Goal: Use online tool/utility: Utilize a website feature to perform a specific function

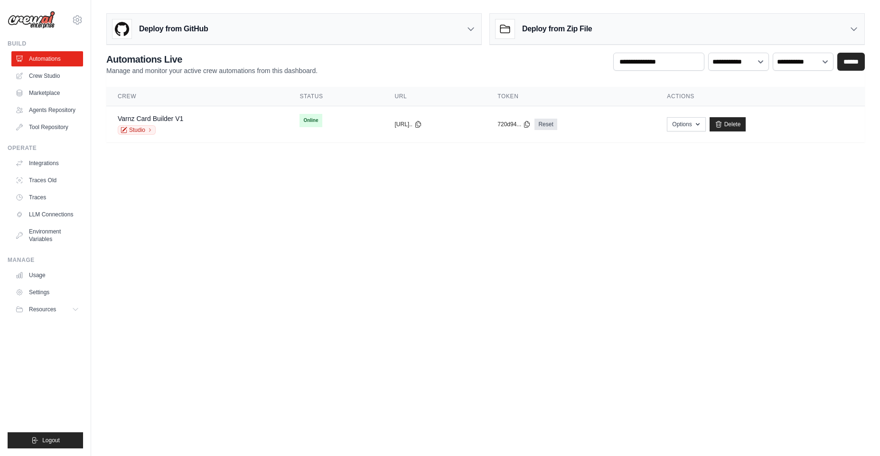
click at [517, 248] on body "ambika@cwebconsultants.com Settings Build Automations" at bounding box center [440, 228] width 880 height 456
click at [411, 284] on body "ambika@cwebconsultants.com Settings Build Automations" at bounding box center [440, 228] width 880 height 456
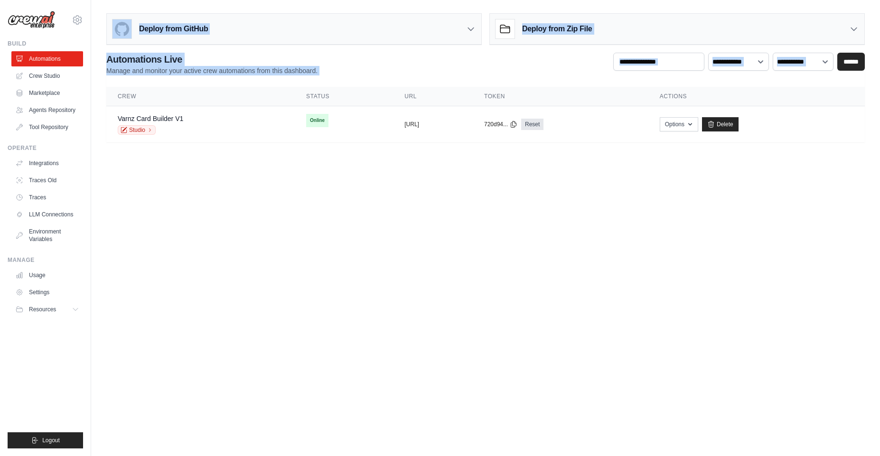
drag, startPoint x: 234, startPoint y: 193, endPoint x: 134, endPoint y: 37, distance: 184.6
click at [134, 37] on body "ambika@cwebconsultants.com Settings Build Automations" at bounding box center [440, 228] width 880 height 456
click at [274, 299] on body "ambika@cwebconsultants.com Settings Build Automations" at bounding box center [440, 228] width 880 height 456
drag, startPoint x: 274, startPoint y: 299, endPoint x: 179, endPoint y: 27, distance: 287.7
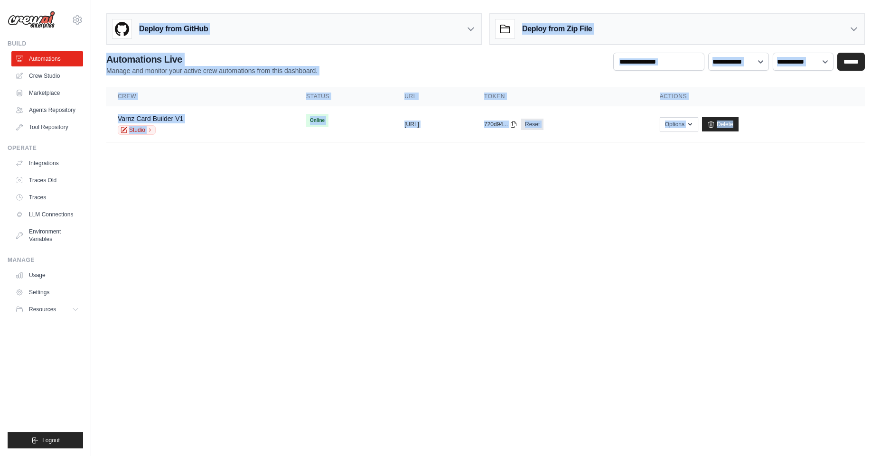
click at [179, 27] on body "ambika@cwebconsultants.com Settings Build Automations" at bounding box center [440, 228] width 880 height 456
click at [416, 294] on body "ambika@cwebconsultants.com Settings Build Automations" at bounding box center [440, 228] width 880 height 456
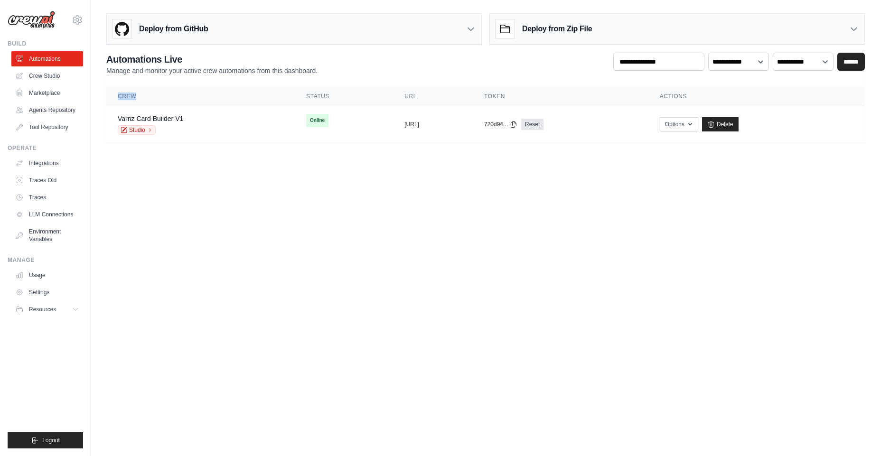
click at [416, 294] on body "ambika@cwebconsultants.com Settings Build Automations" at bounding box center [440, 228] width 880 height 456
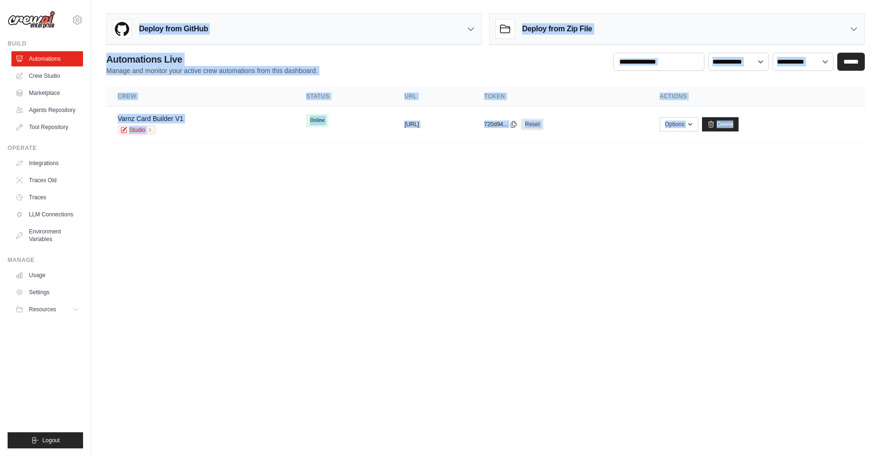
drag, startPoint x: 416, startPoint y: 294, endPoint x: 167, endPoint y: -3, distance: 387.5
click at [167, 0] on html "ambika@cwebconsultants.com Settings Build Automations Resources" at bounding box center [440, 228] width 880 height 456
click at [292, 276] on body "ambika@cwebconsultants.com Settings Build Automations" at bounding box center [440, 228] width 880 height 456
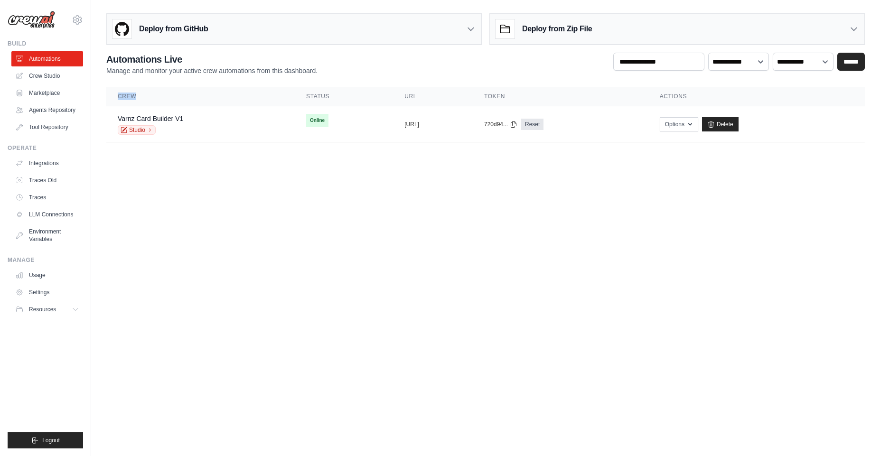
click at [292, 276] on body "ambika@cwebconsultants.com Settings Build Automations" at bounding box center [440, 228] width 880 height 456
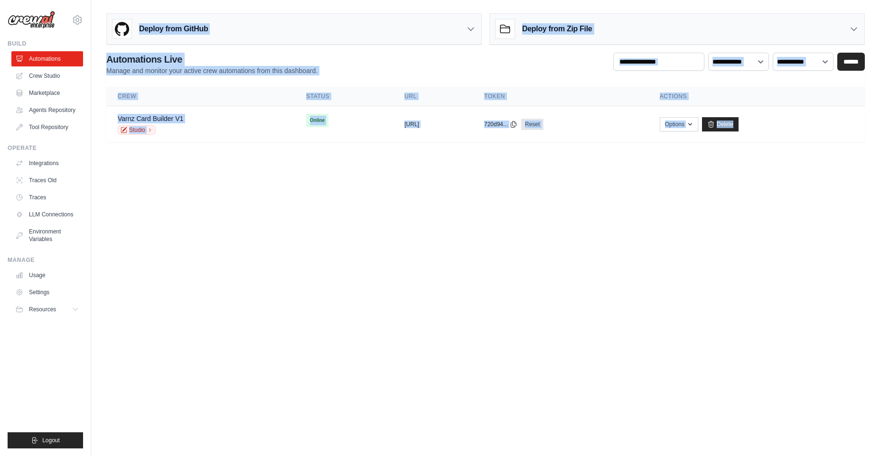
drag, startPoint x: 256, startPoint y: 193, endPoint x: 197, endPoint y: 31, distance: 172.4
click at [198, 34] on body "ambika@cwebconsultants.com Settings Build Automations" at bounding box center [440, 228] width 880 height 456
click at [330, 8] on main "Deploy from GitHub Deploy your project directly from GitHub. Select a repositor…" at bounding box center [485, 81] width 789 height 163
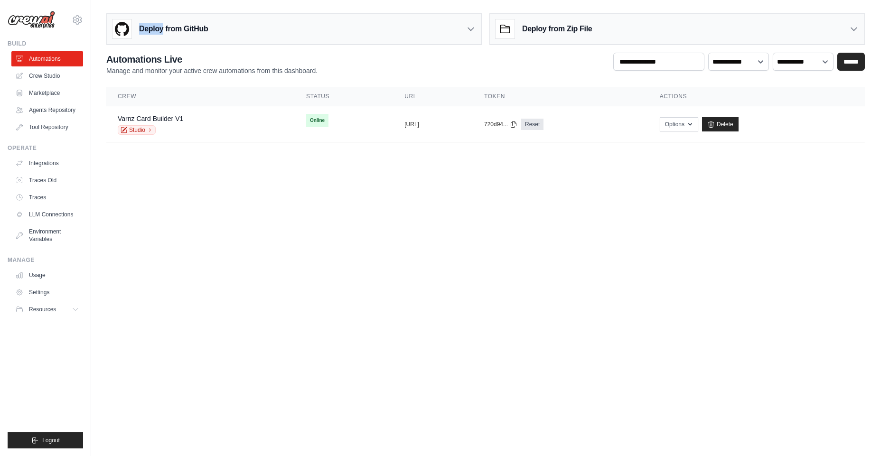
click at [330, 8] on main "Deploy from GitHub Deploy your project directly from GitHub. Select a repositor…" at bounding box center [485, 81] width 789 height 163
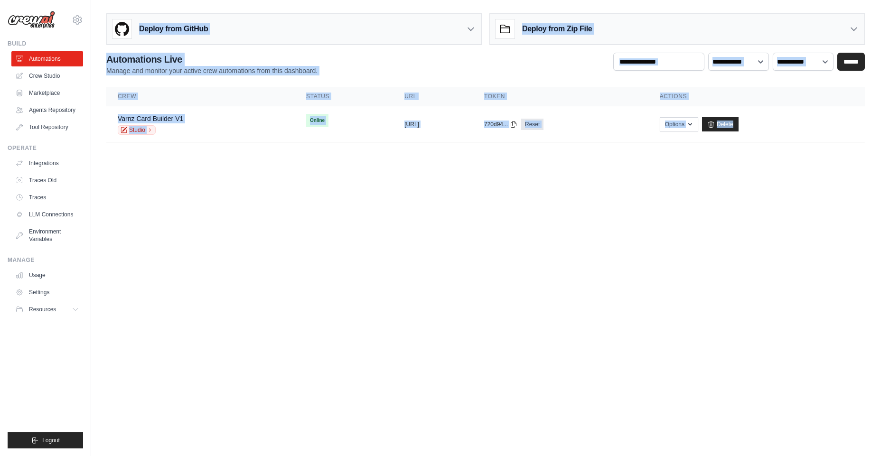
drag, startPoint x: 330, startPoint y: 8, endPoint x: 719, endPoint y: 296, distance: 484.6
click at [719, 296] on body "ambika@cwebconsultants.com Settings Build Automations" at bounding box center [440, 228] width 880 height 456
drag, startPoint x: 719, startPoint y: 296, endPoint x: 261, endPoint y: 29, distance: 530.2
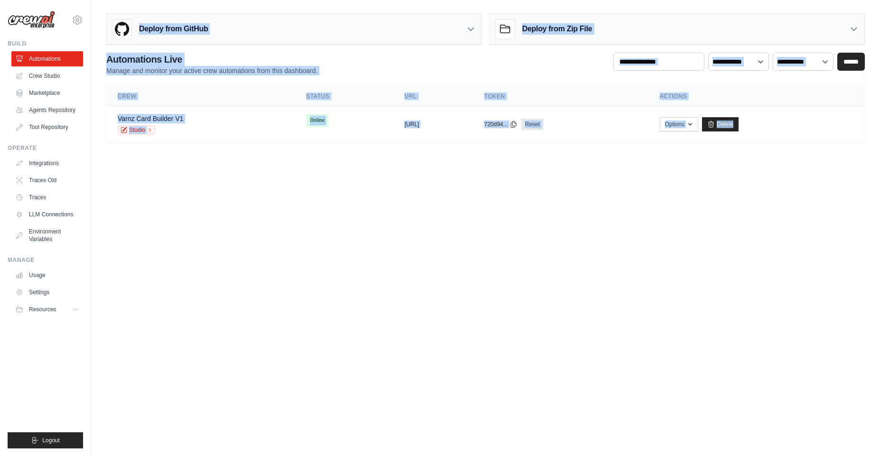
click at [261, 29] on body "ambika@cwebconsultants.com Settings Build Automations" at bounding box center [440, 228] width 880 height 456
click at [866, 254] on body "ambika@cwebconsultants.com Settings Build Automations" at bounding box center [440, 228] width 880 height 456
drag, startPoint x: 866, startPoint y: 254, endPoint x: 157, endPoint y: 20, distance: 747.3
click at [157, 20] on body "ambika@cwebconsultants.com Settings Build Automations" at bounding box center [440, 228] width 880 height 456
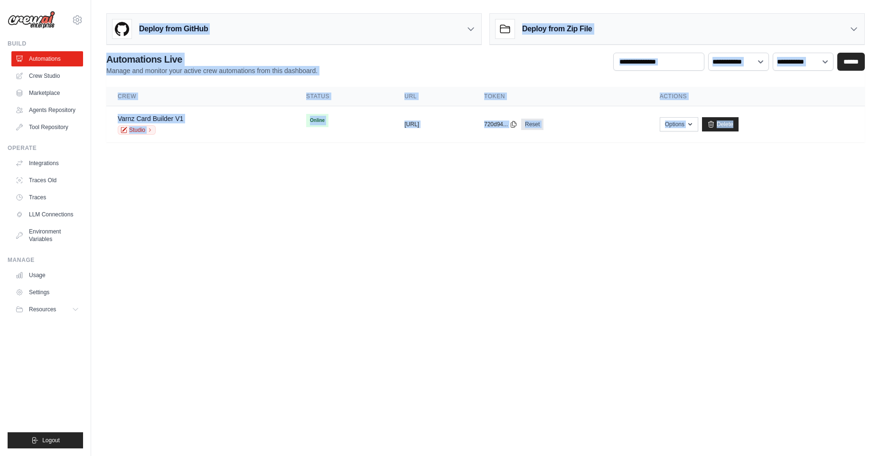
click at [493, 285] on body "ambika@cwebconsultants.com Settings Build Automations" at bounding box center [440, 228] width 880 height 456
click at [494, 285] on body "ambika@cwebconsultants.com Settings Build Automations" at bounding box center [440, 228] width 880 height 456
drag, startPoint x: 494, startPoint y: 285, endPoint x: 194, endPoint y: 16, distance: 403.1
click at [194, 16] on body "ambika@cwebconsultants.com Settings Build Automations" at bounding box center [440, 228] width 880 height 456
click at [207, 3] on main "Deploy from GitHub Deploy your project directly from GitHub. Select a repositor…" at bounding box center [485, 81] width 789 height 163
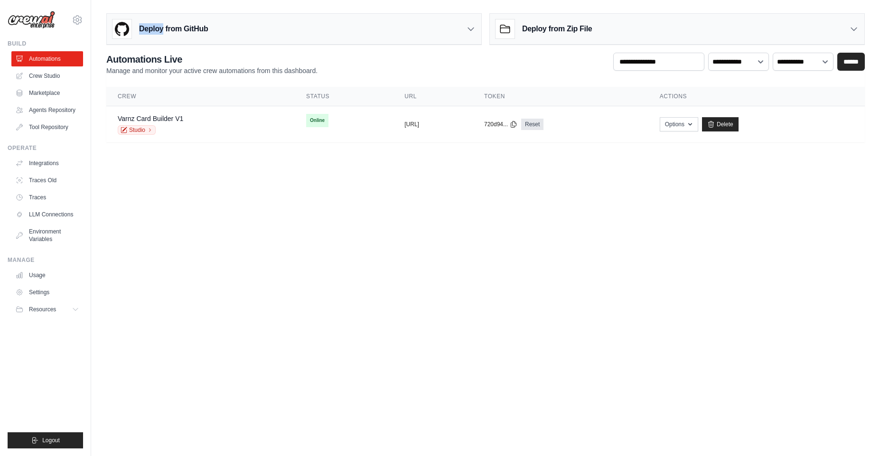
click at [207, 3] on main "Deploy from GitHub Deploy your project directly from GitHub. Select a repositor…" at bounding box center [485, 81] width 789 height 163
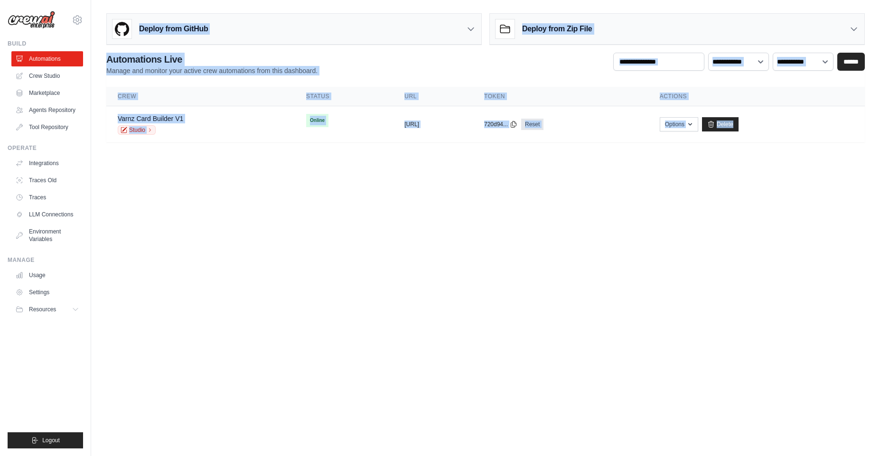
drag, startPoint x: 207, startPoint y: 3, endPoint x: 755, endPoint y: 337, distance: 641.1
click at [755, 337] on body "ambika@cwebconsultants.com Settings Build Automations" at bounding box center [440, 228] width 880 height 456
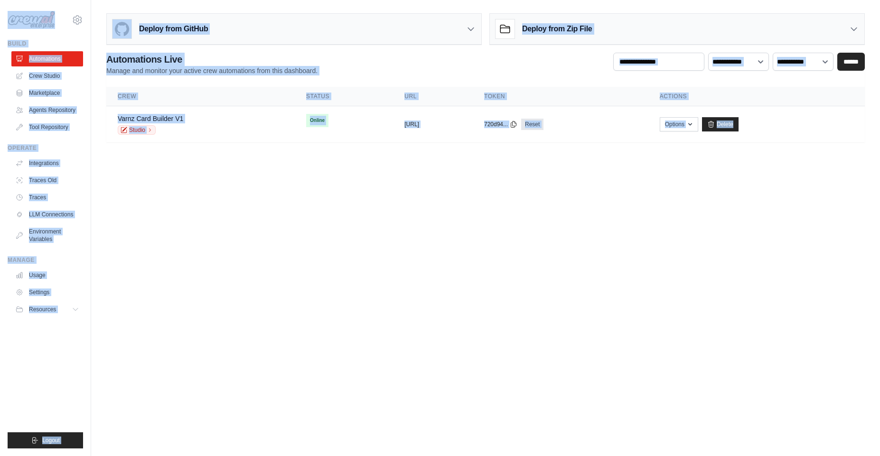
drag, startPoint x: 755, startPoint y: 337, endPoint x: 28, endPoint y: 15, distance: 794.5
click at [28, 15] on body "ambika@cwebconsultants.com Settings Build Automations" at bounding box center [440, 228] width 880 height 456
drag, startPoint x: 580, startPoint y: 251, endPoint x: 585, endPoint y: 250, distance: 5.2
click at [580, 251] on body "ambika@cwebconsultants.com Settings Build Automations" at bounding box center [440, 228] width 880 height 456
click at [585, 250] on body "ambika@cwebconsultants.com Settings Build Automations" at bounding box center [440, 228] width 880 height 456
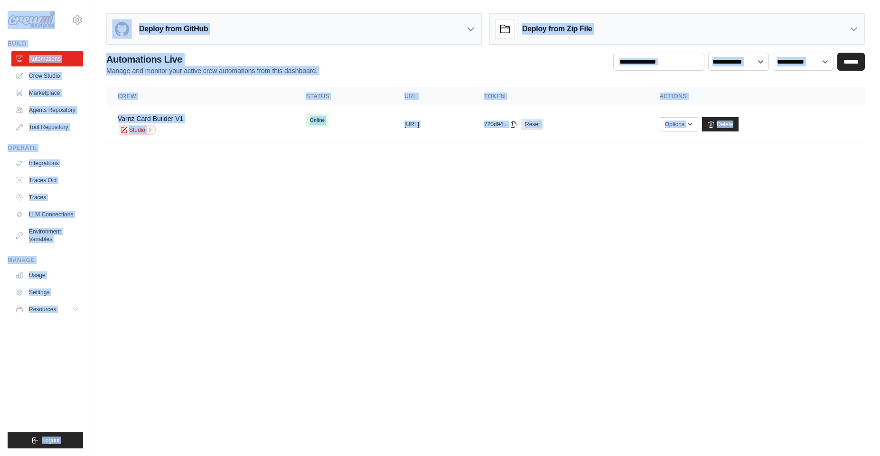
click at [585, 250] on body "ambika@cwebconsultants.com Settings Build Automations" at bounding box center [440, 228] width 880 height 456
drag, startPoint x: 585, startPoint y: 250, endPoint x: 57, endPoint y: 25, distance: 573.4
click at [57, 25] on body "ambika@cwebconsultants.com Settings Build Automations" at bounding box center [440, 228] width 880 height 456
click at [704, 322] on body "ambika@cwebconsultants.com Settings Build Automations" at bounding box center [440, 228] width 880 height 456
click at [705, 322] on body "ambika@cwebconsultants.com Settings Build Automations" at bounding box center [440, 228] width 880 height 456
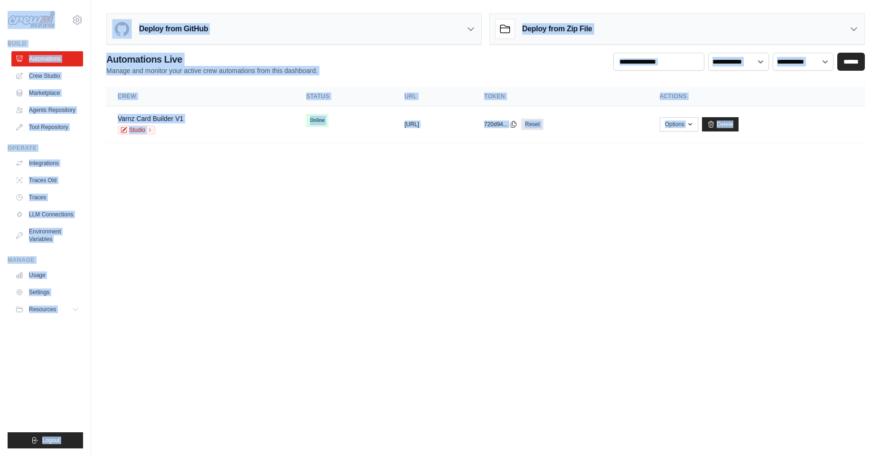
drag, startPoint x: 705, startPoint y: 322, endPoint x: 90, endPoint y: 0, distance: 693.8
click at [88, 9] on body "ambika@cwebconsultants.com Settings Build Automations" at bounding box center [440, 228] width 880 height 456
click at [302, 224] on body "ambika@cwebconsultants.com Settings Build Automations" at bounding box center [440, 228] width 880 height 456
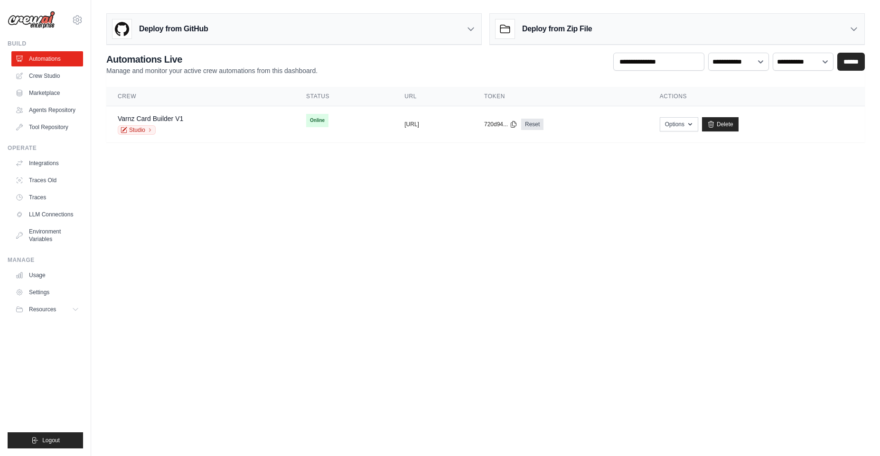
click at [243, 264] on body "ambika@cwebconsultants.com Settings Build Automations" at bounding box center [440, 228] width 880 height 456
click at [230, 326] on body "ambika@cwebconsultants.com Settings Build Automations" at bounding box center [440, 228] width 880 height 456
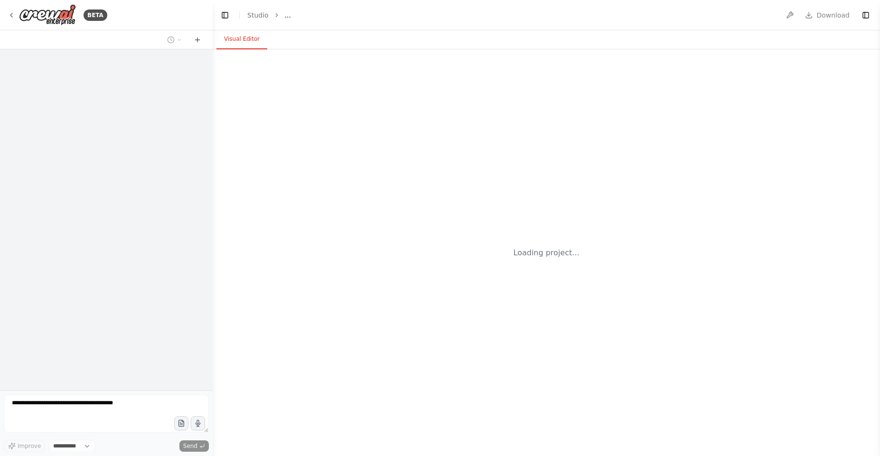
select select "****"
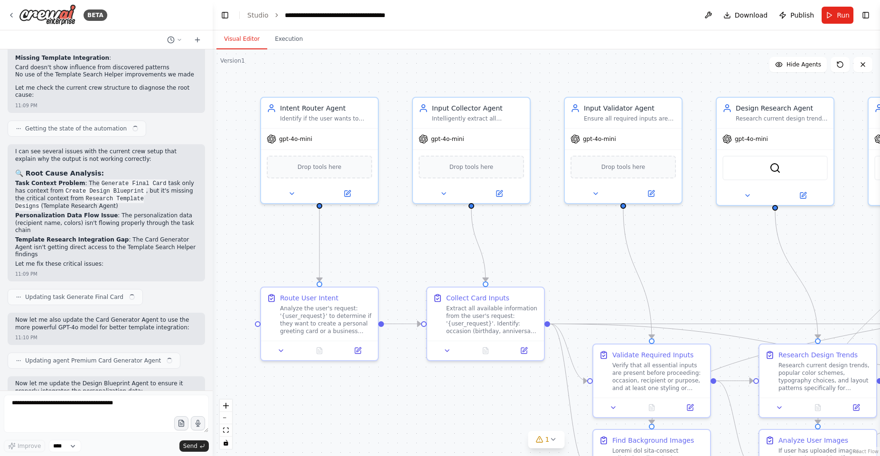
scroll to position [23285, 0]
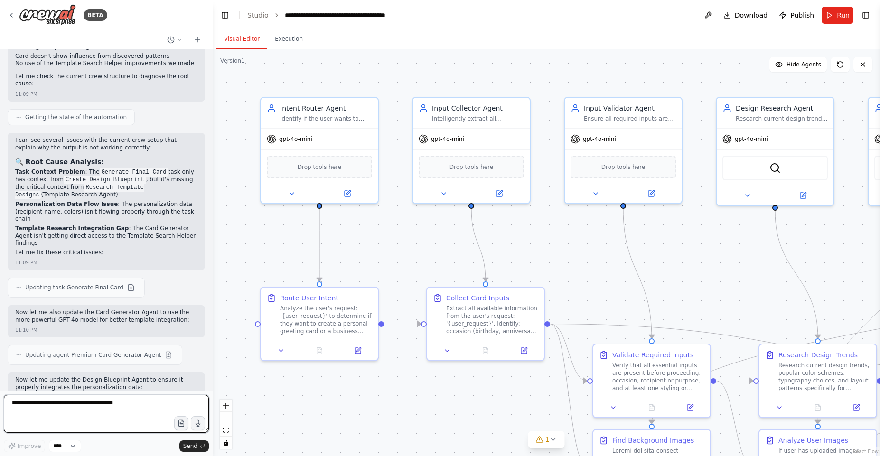
click at [26, 404] on textarea at bounding box center [106, 414] width 205 height 38
click at [277, 38] on button "Execution" at bounding box center [288, 39] width 43 height 20
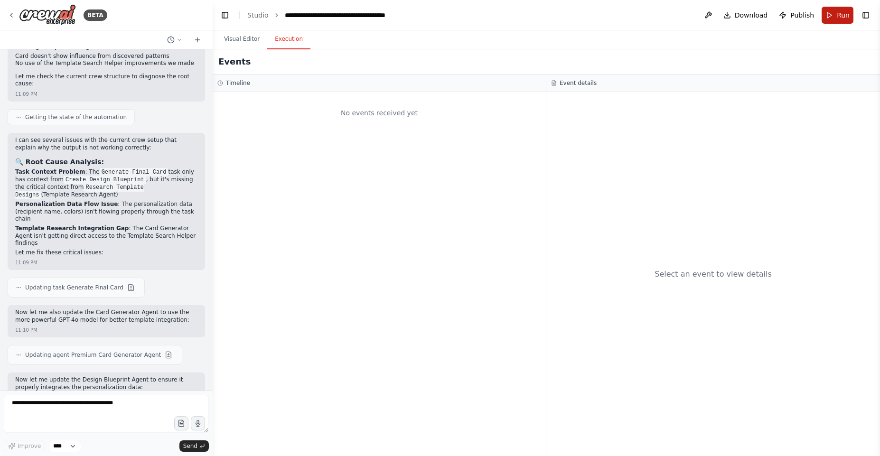
click at [836, 13] on button "Run" at bounding box center [838, 15] width 32 height 17
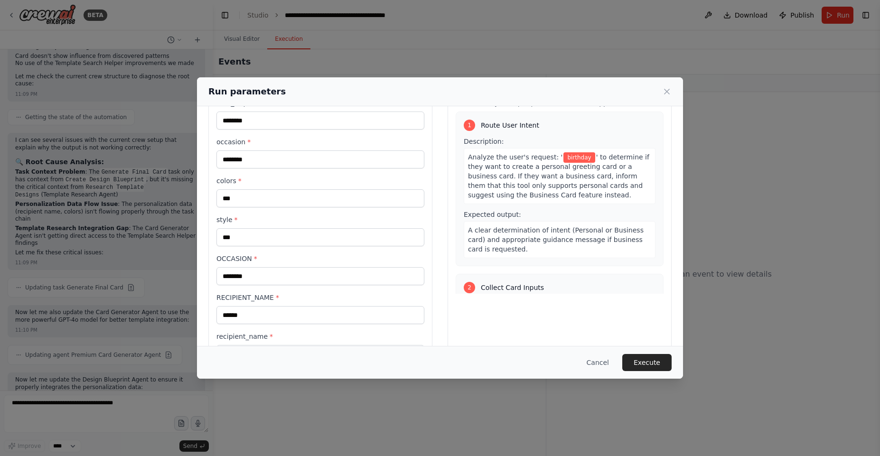
scroll to position [77, 0]
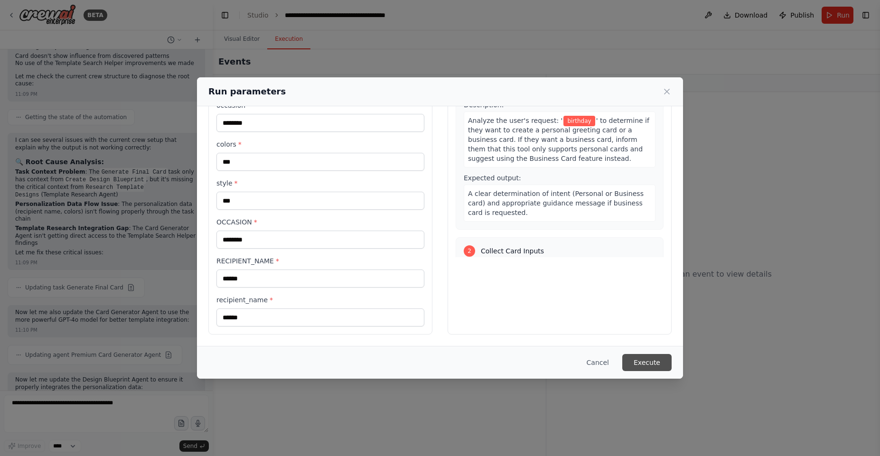
click at [644, 365] on button "Execute" at bounding box center [646, 362] width 49 height 17
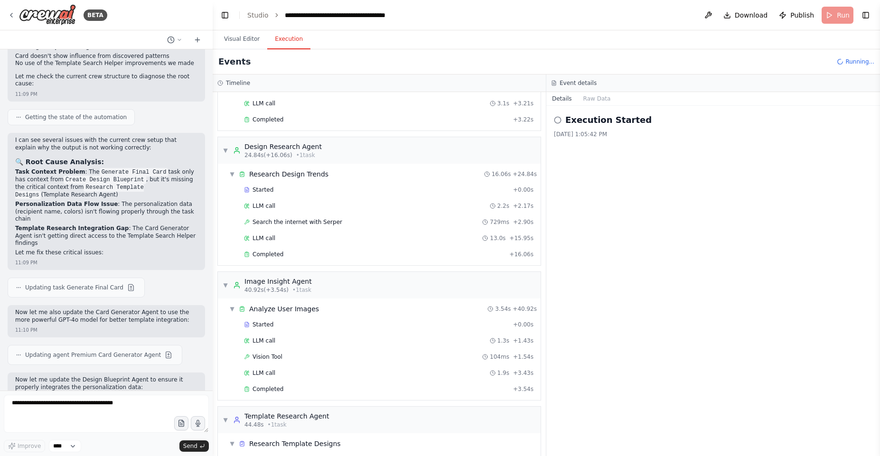
scroll to position [444, 0]
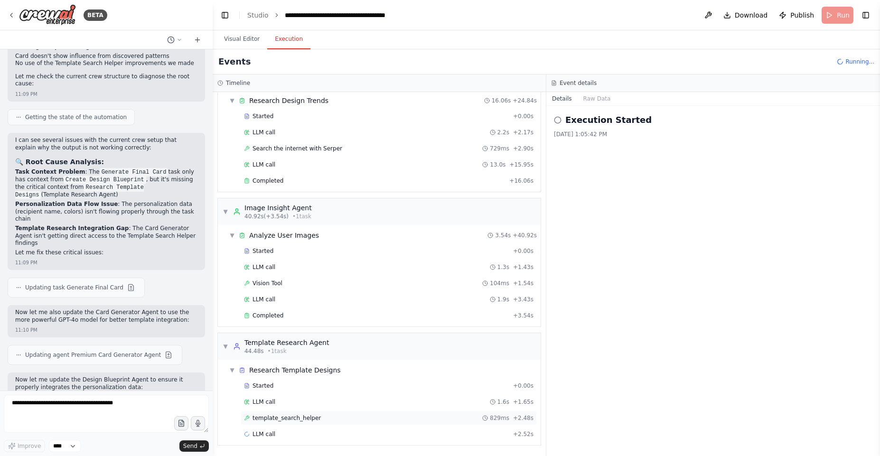
click at [296, 413] on div "template_search_helper 829ms + 2.48s" at bounding box center [389, 418] width 296 height 14
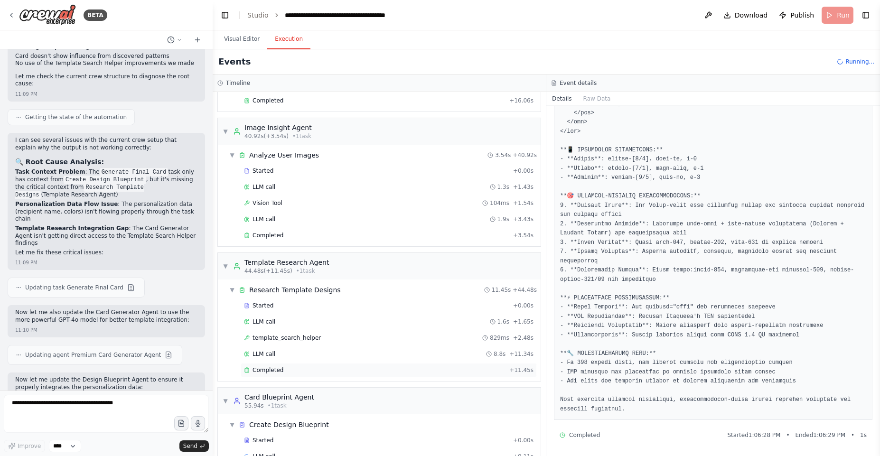
scroll to position [546, 0]
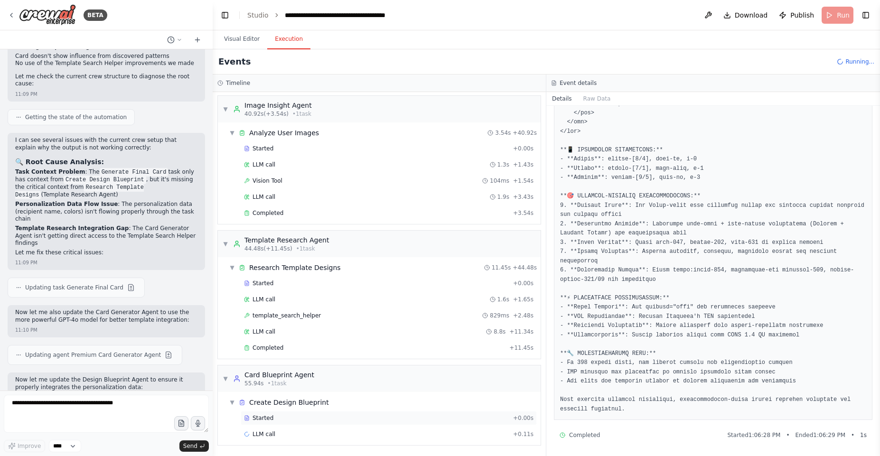
click at [261, 423] on div "Started + 0.00s" at bounding box center [389, 418] width 296 height 14
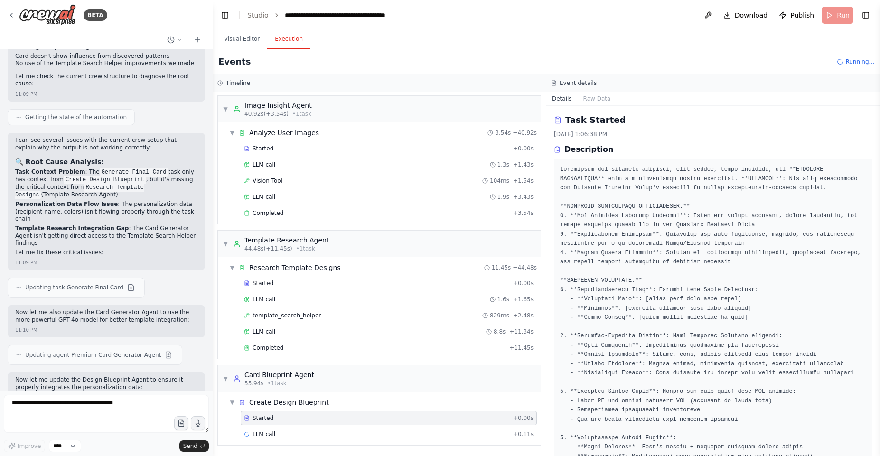
click at [286, 420] on div "Started" at bounding box center [376, 418] width 265 height 8
click at [301, 432] on div "LLM call + 0.11s" at bounding box center [389, 435] width 290 height 8
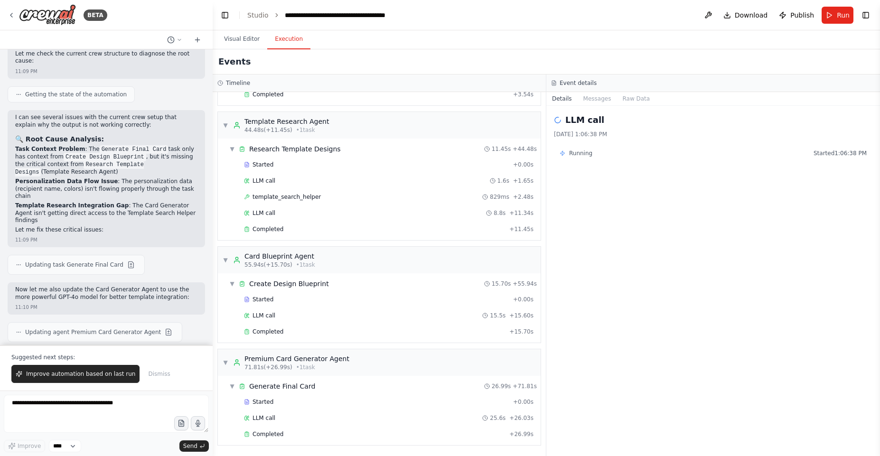
scroll to position [23330, 0]
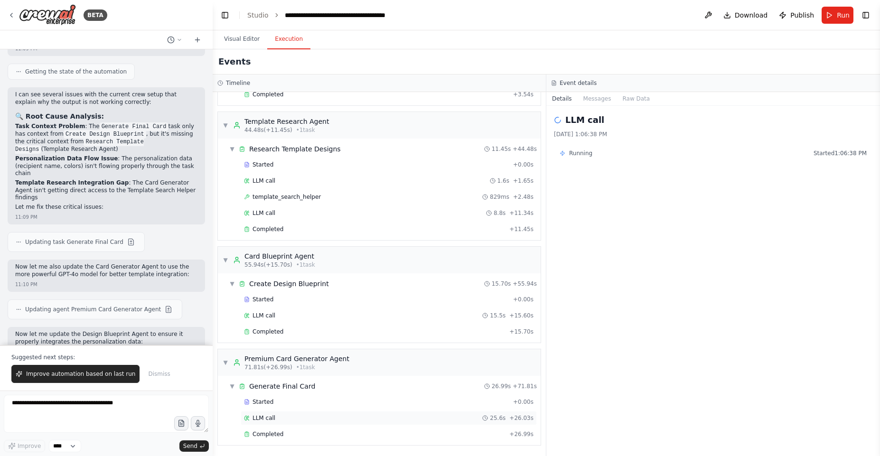
click at [273, 419] on div "LLM call 25.6s + 26.03s" at bounding box center [389, 418] width 290 height 8
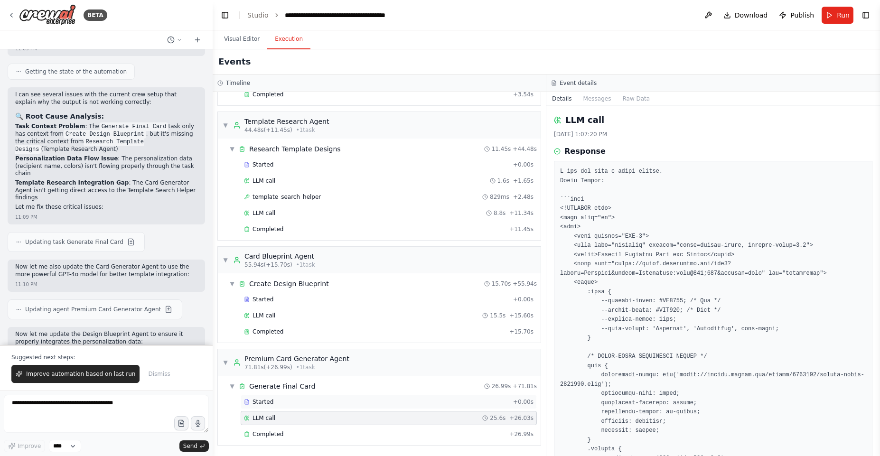
click at [275, 405] on div "Started" at bounding box center [376, 402] width 265 height 8
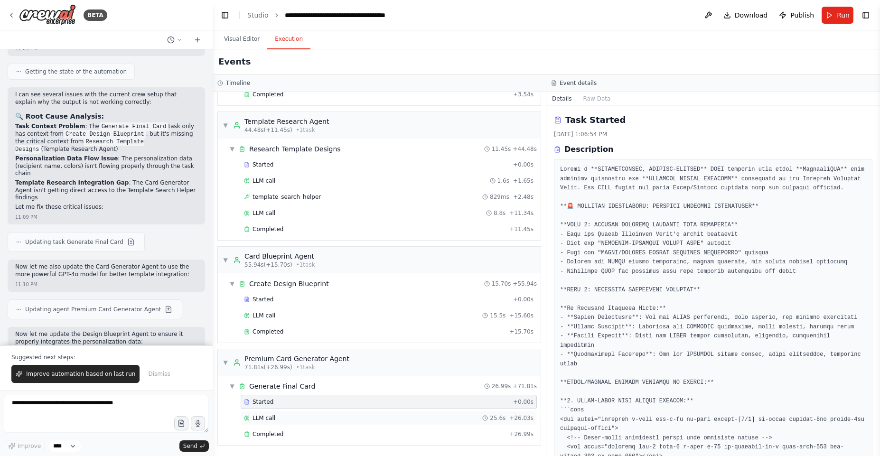
click at [277, 420] on div "LLM call 25.6s + 26.03s" at bounding box center [389, 418] width 290 height 8
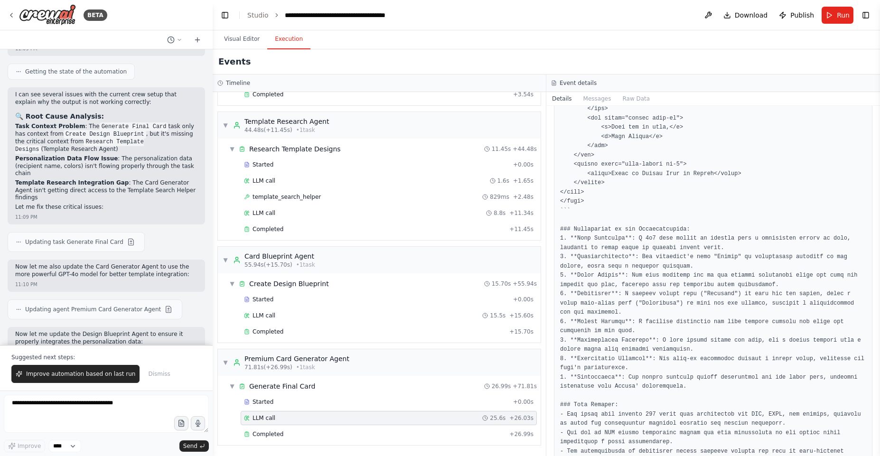
scroll to position [952, 0]
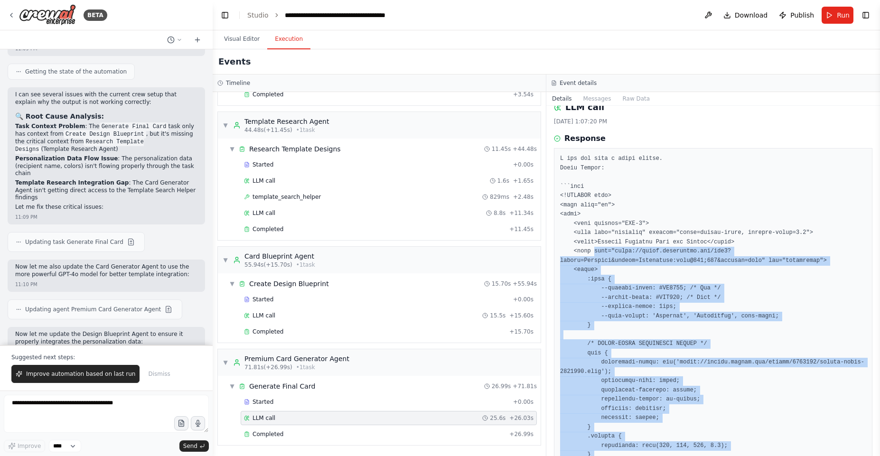
scroll to position [0, 0]
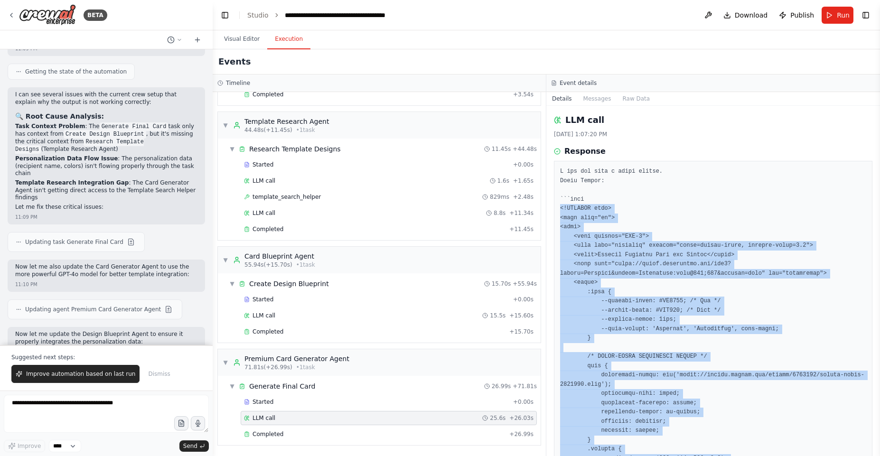
drag, startPoint x: 601, startPoint y: 293, endPoint x: 556, endPoint y: 207, distance: 97.7
copy pre "<!DOCTYPE html> <html lang="en"> <head> <meta charset="UTF-8"> <meta name="view…"
click at [70, 376] on span "Improve automation based on last run" at bounding box center [80, 374] width 109 height 8
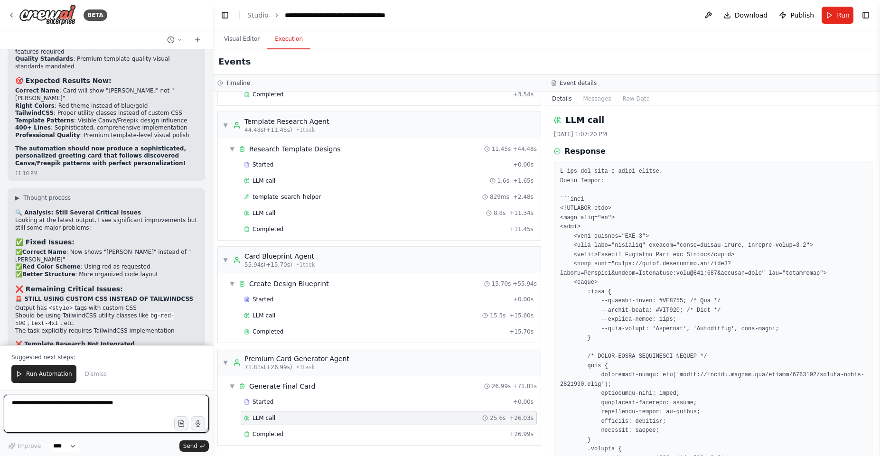
scroll to position [24094, 0]
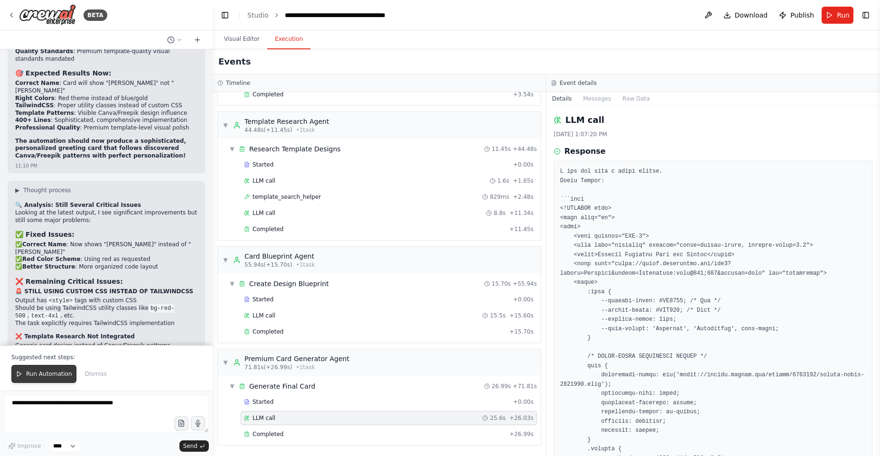
click at [45, 374] on span "Run Automation" at bounding box center [49, 374] width 46 height 8
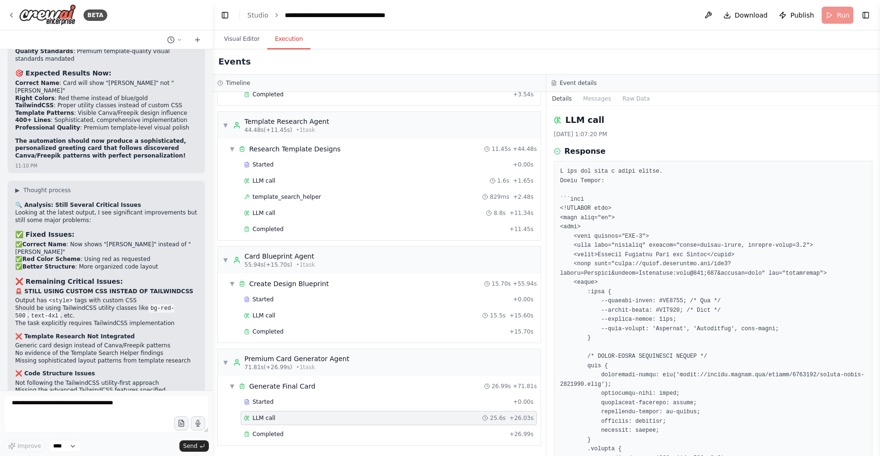
scroll to position [24049, 0]
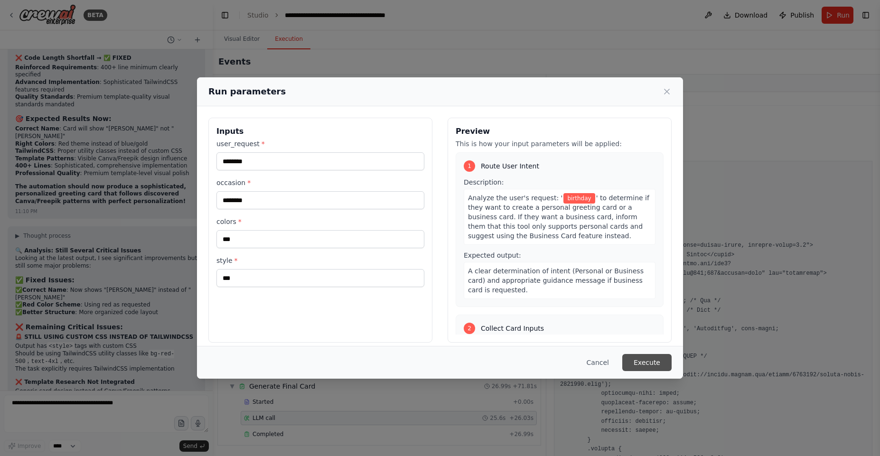
click at [654, 364] on button "Execute" at bounding box center [646, 362] width 49 height 17
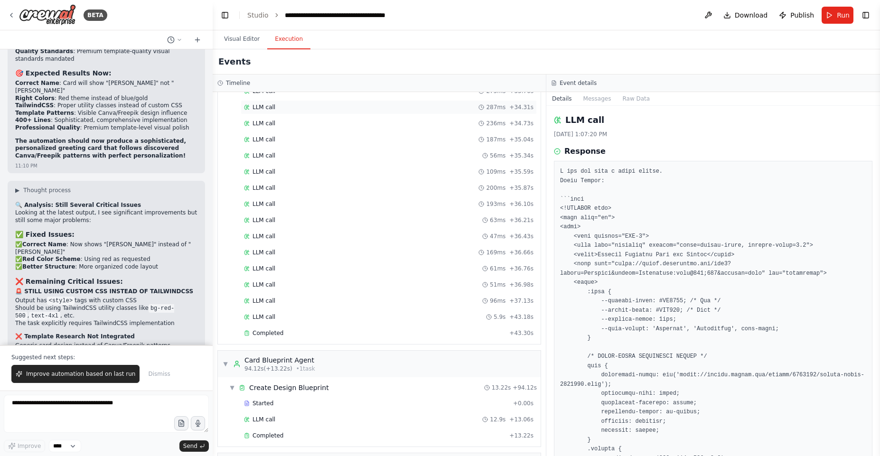
scroll to position [1053, 0]
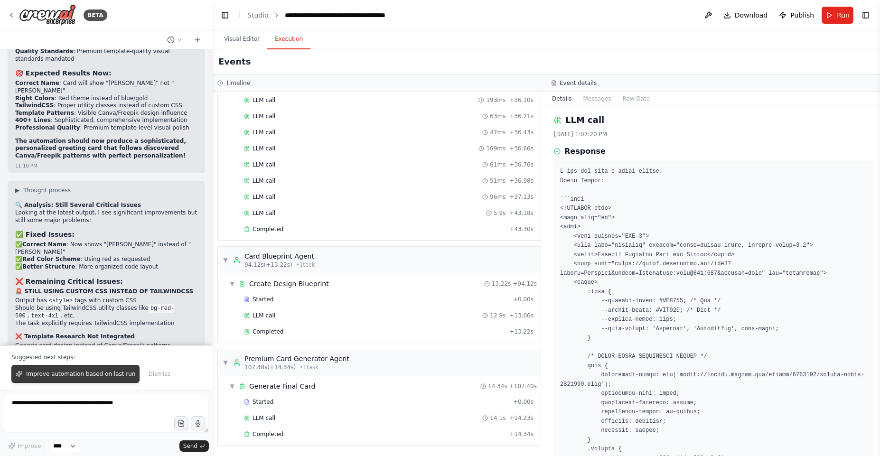
drag, startPoint x: 50, startPoint y: 367, endPoint x: 182, endPoint y: 74, distance: 321.3
click at [51, 367] on button "Improve automation based on last run" at bounding box center [75, 374] width 128 height 18
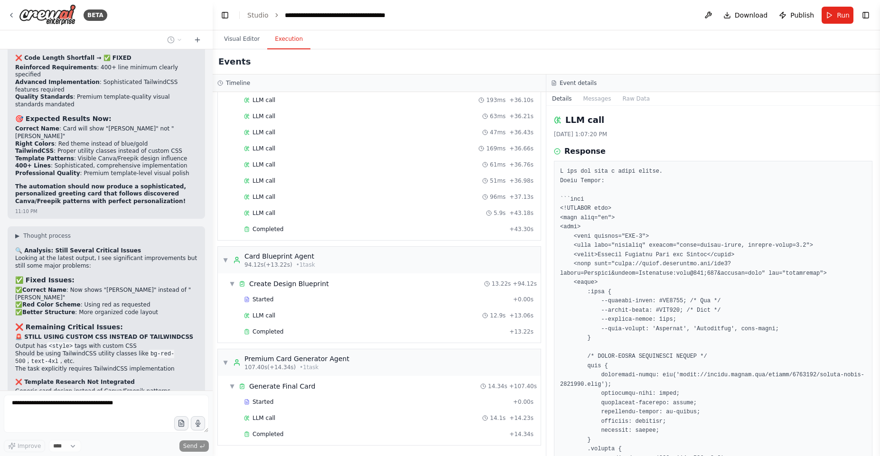
scroll to position [24073, 0]
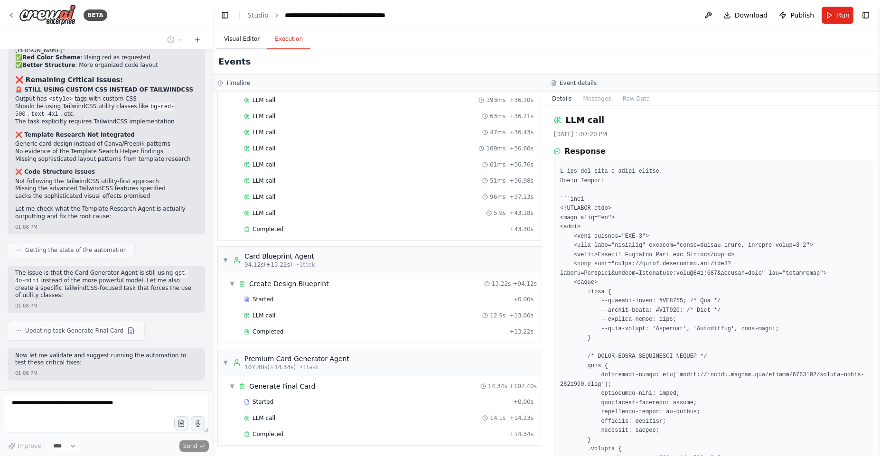
click at [226, 43] on button "Visual Editor" at bounding box center [241, 39] width 51 height 20
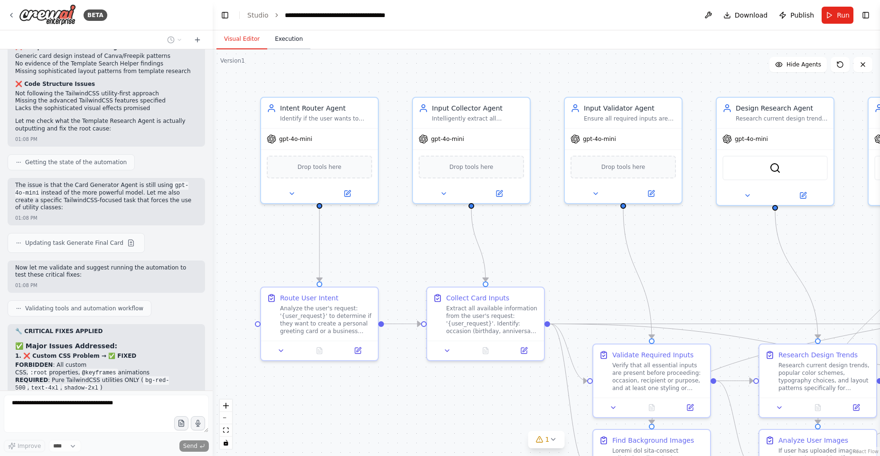
click at [285, 46] on button "Execution" at bounding box center [288, 39] width 43 height 20
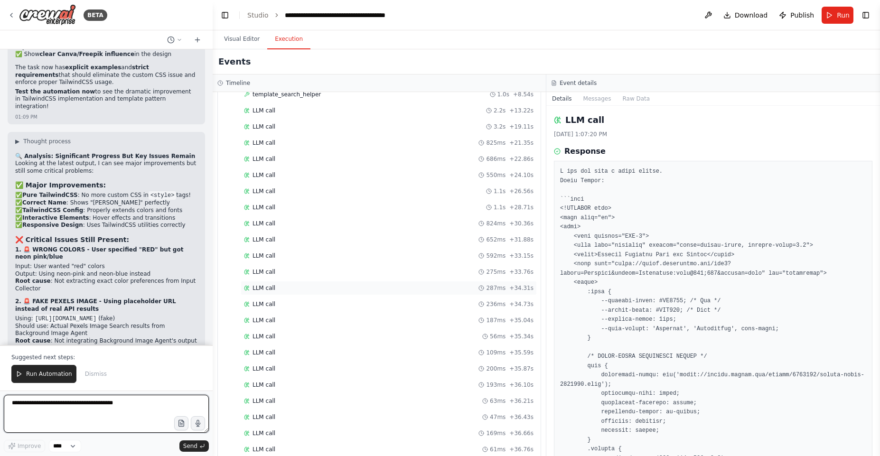
scroll to position [540, 0]
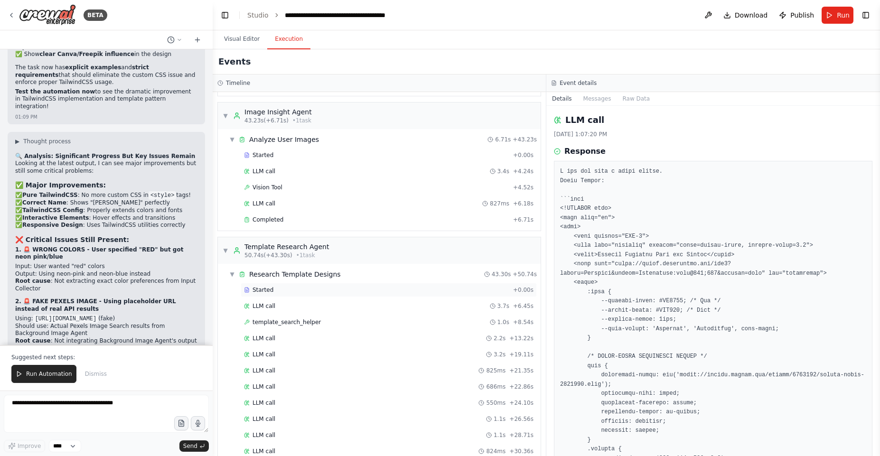
click at [267, 291] on span "Started" at bounding box center [263, 290] width 21 height 8
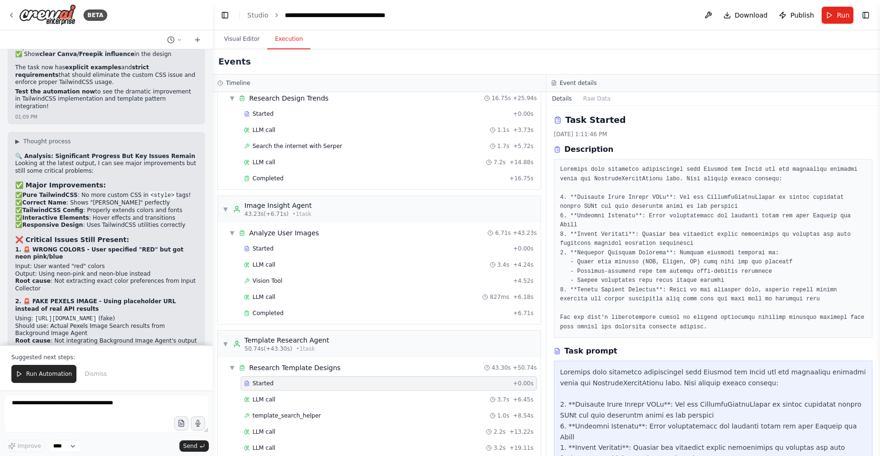
scroll to position [513, 0]
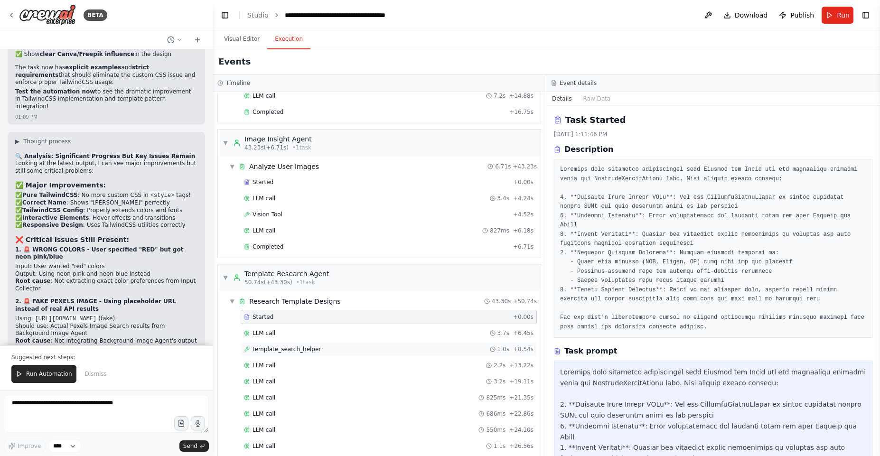
click at [280, 348] on span "template_search_helper" at bounding box center [287, 350] width 68 height 8
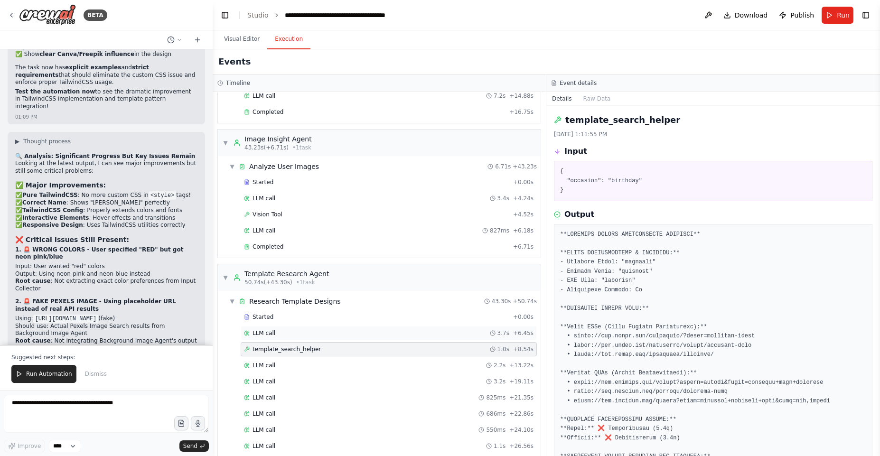
click at [279, 340] on div "LLM call 3.7s + 6.45s" at bounding box center [389, 333] width 296 height 14
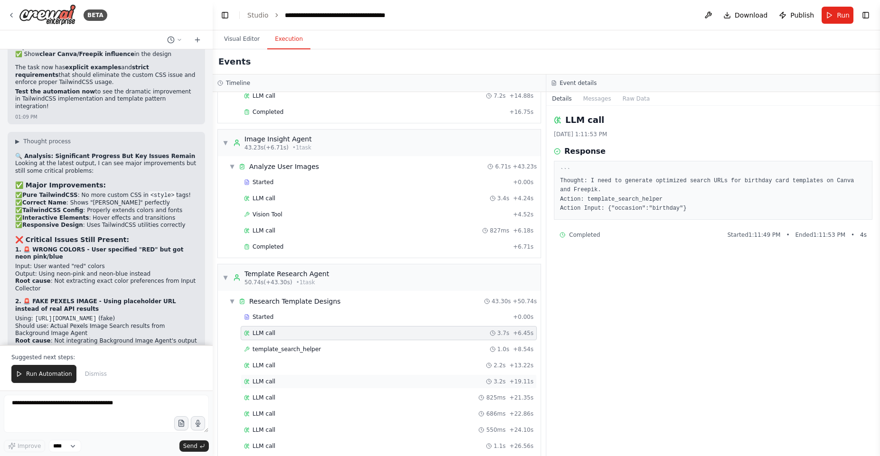
click at [284, 385] on div "LLM call 3.2s + 19.11s" at bounding box center [389, 382] width 290 height 8
click at [284, 381] on div "LLM call 3.2s + 19.11s" at bounding box center [389, 382] width 290 height 8
click at [281, 400] on div "LLM call 825ms + 21.35s" at bounding box center [389, 398] width 290 height 8
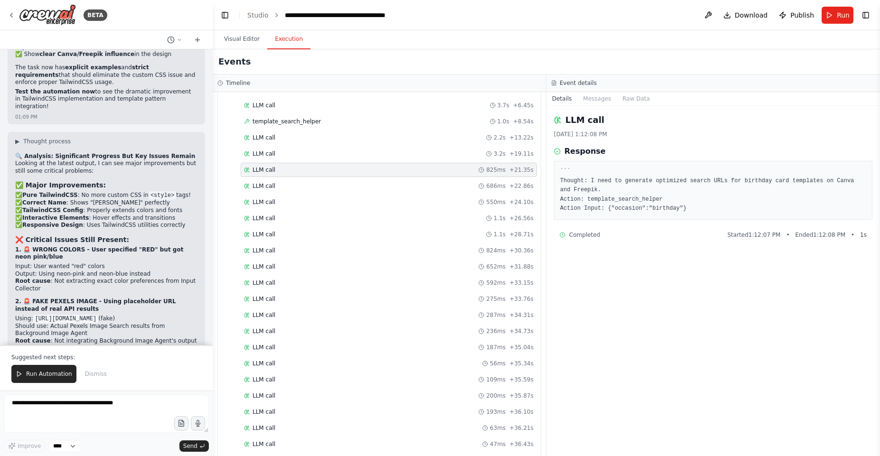
click at [284, 404] on div "Started + 0.00s LLM call 3.7s + 6.45s template_search_helper 1.0s + 8.54s LLM c…" at bounding box center [383, 316] width 315 height 468
click at [283, 389] on div "LLM call 200ms + 35.87s" at bounding box center [389, 396] width 296 height 14
click at [283, 373] on div "LLM call 109ms + 35.59s" at bounding box center [389, 380] width 296 height 14
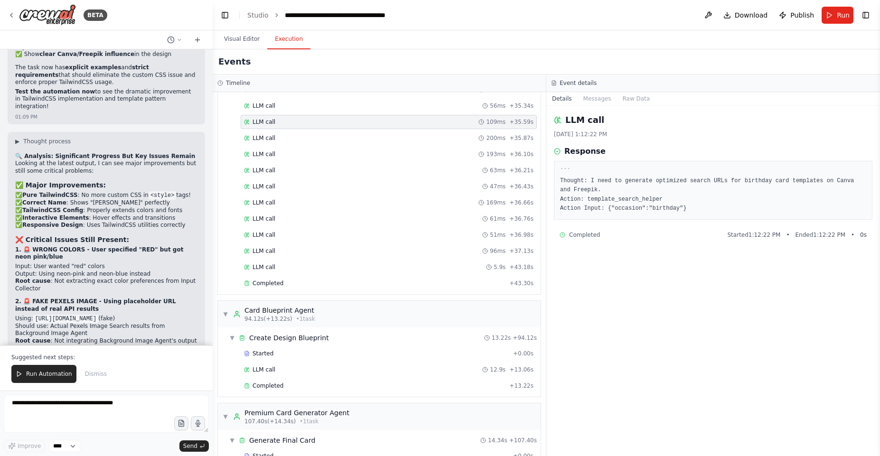
scroll to position [996, 0]
click at [273, 281] on div "Completed + 43.30s" at bounding box center [389, 286] width 296 height 14
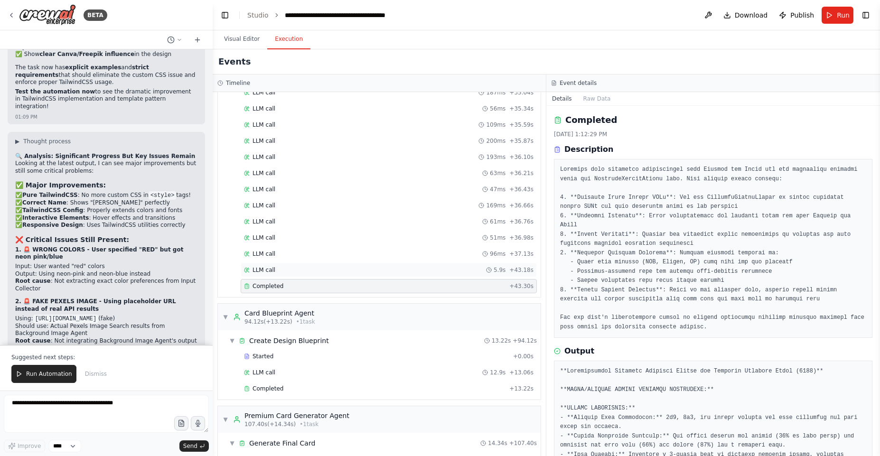
click at [325, 272] on div "LLM call 5.9s + 43.18s" at bounding box center [389, 270] width 290 height 8
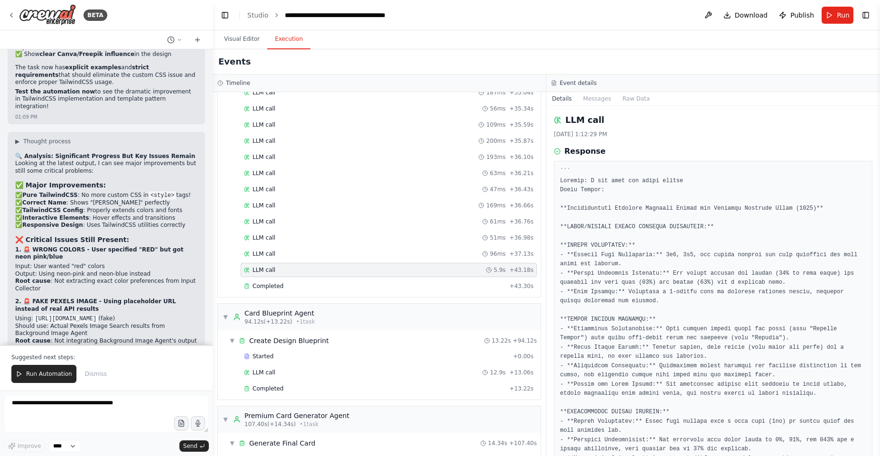
click at [313, 246] on div "Started + 0.00s LLM call 3.7s + 6.45s template_search_helper 1.0s + 8.54s LLM c…" at bounding box center [383, 61] width 315 height 468
click at [311, 253] on div "LLM call 96ms + 37.13s" at bounding box center [389, 254] width 290 height 8
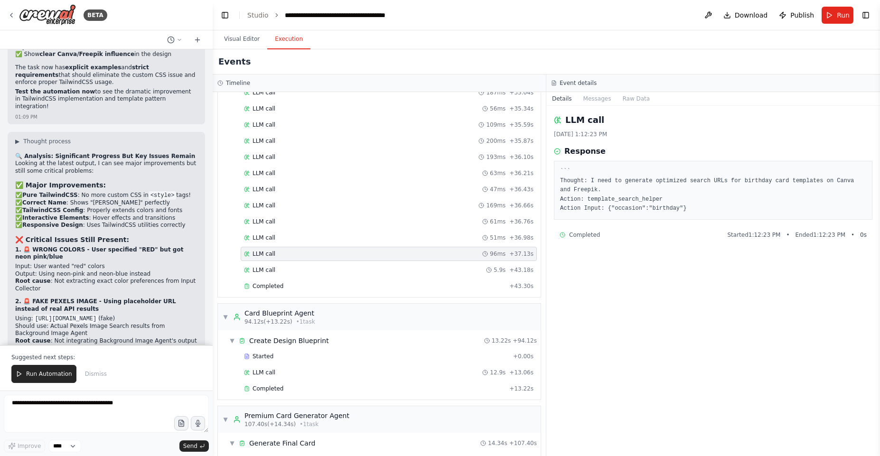
click at [295, 257] on div "LLM call 96ms + 37.13s" at bounding box center [389, 254] width 290 height 8
click at [294, 263] on div "LLM call 5.9s + 43.18s" at bounding box center [389, 270] width 296 height 14
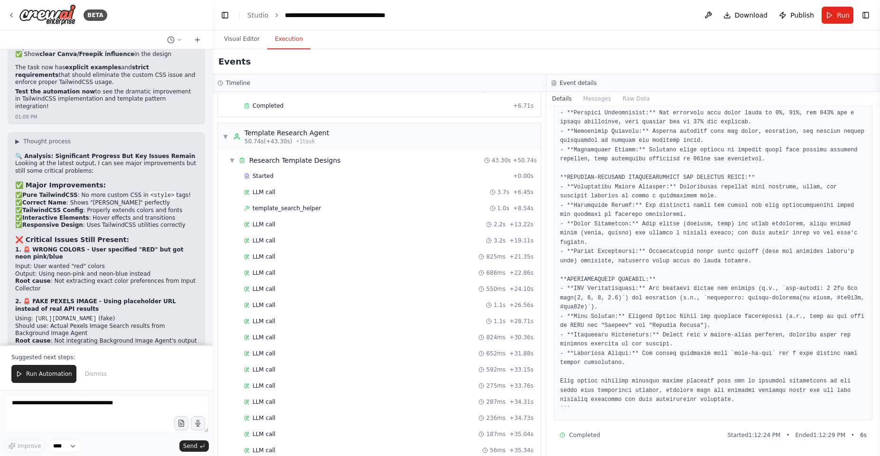
scroll to position [540, 0]
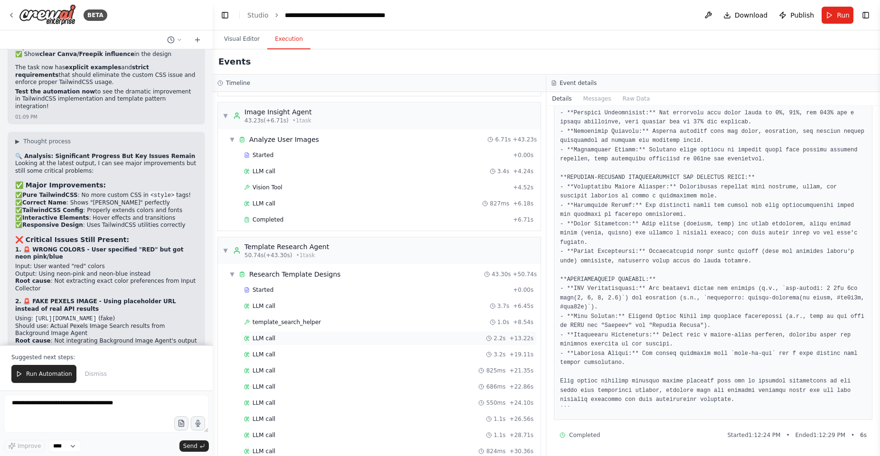
click at [277, 336] on div "LLM call 2.2s + 13.22s" at bounding box center [389, 339] width 290 height 8
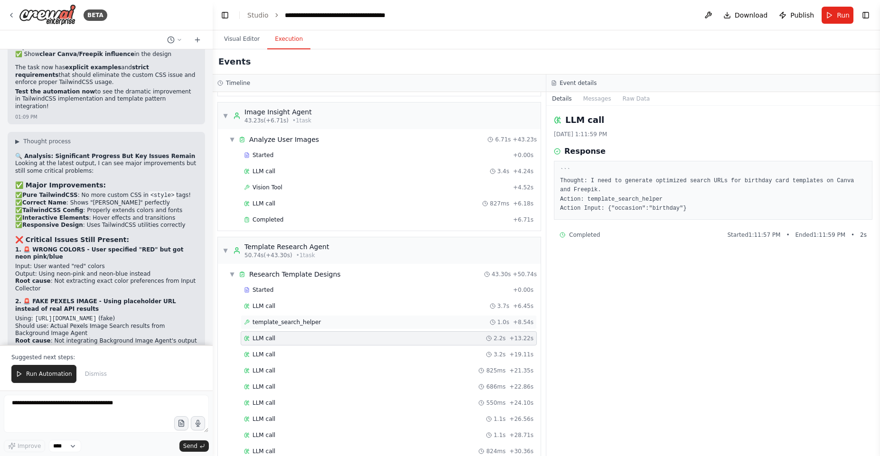
scroll to position [0, 0]
click at [282, 319] on span "template_search_helper" at bounding box center [287, 323] width 68 height 8
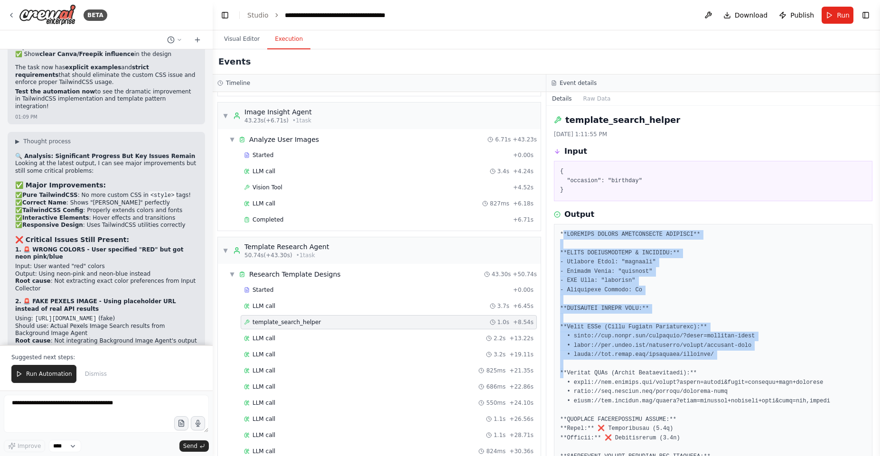
drag, startPoint x: 571, startPoint y: 243, endPoint x: 598, endPoint y: 374, distance: 133.8
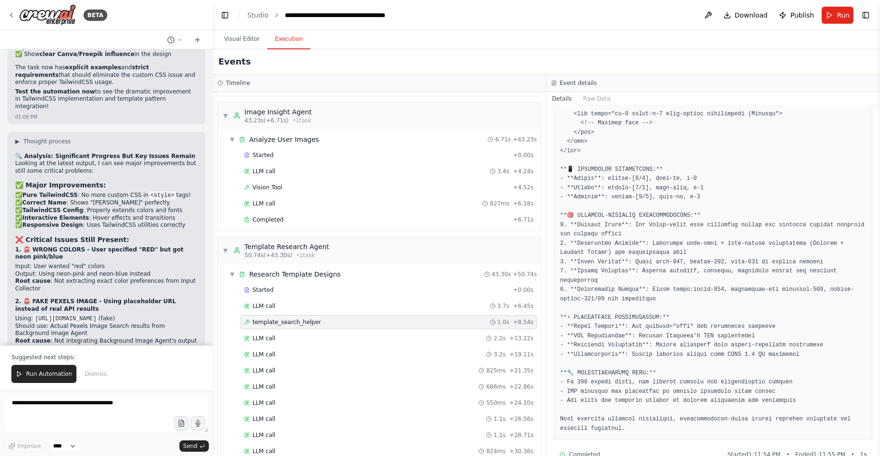
scroll to position [677, 0]
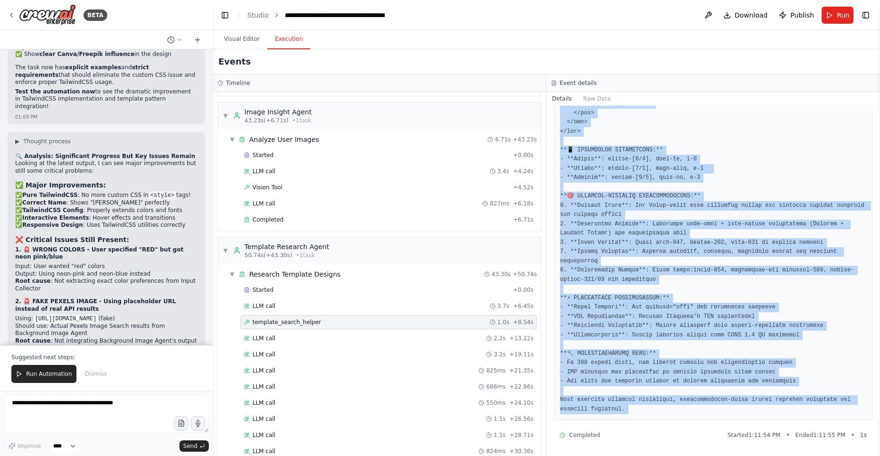
copy div "**LOREMIPS DOLORS AMETCONSECTE ADIPISCI** **ELITS DOEIUSMODTEMP & INCIDIDU:** -…"
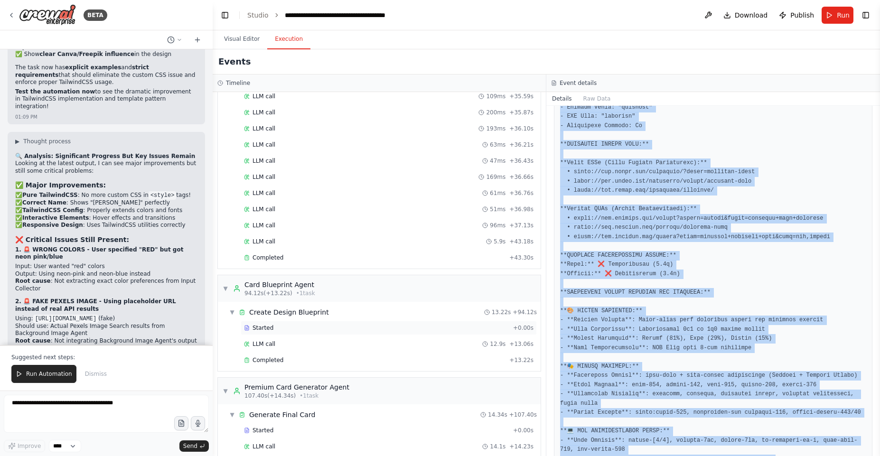
scroll to position [1053, 0]
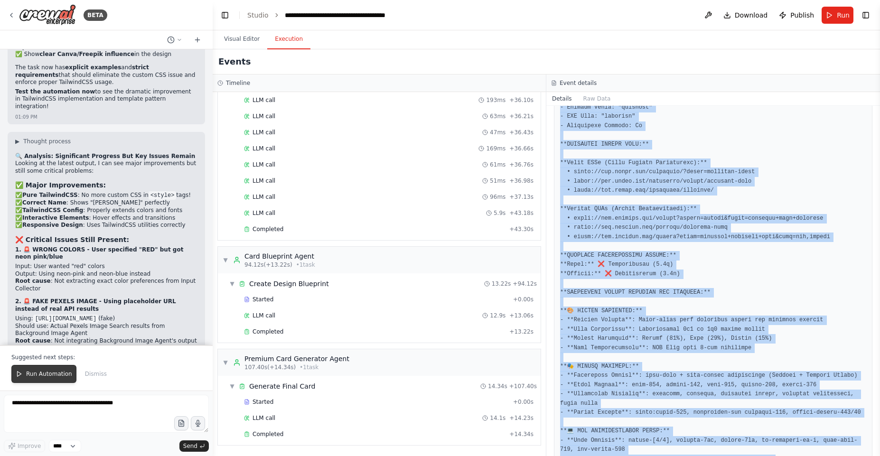
click at [48, 372] on span "Run Automation" at bounding box center [49, 374] width 46 height 8
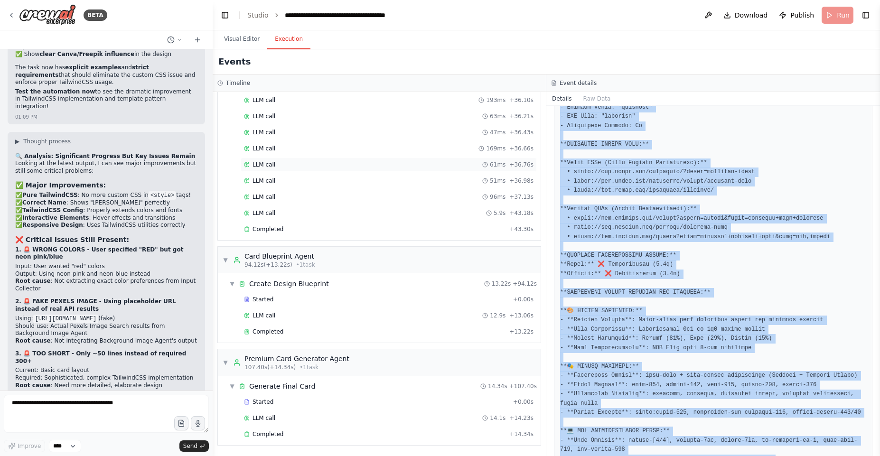
scroll to position [24928, 0]
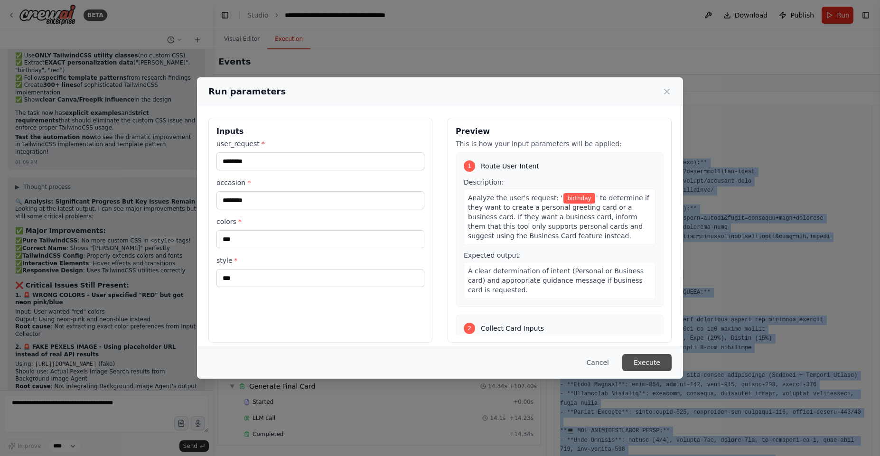
click at [635, 362] on button "Execute" at bounding box center [646, 362] width 49 height 17
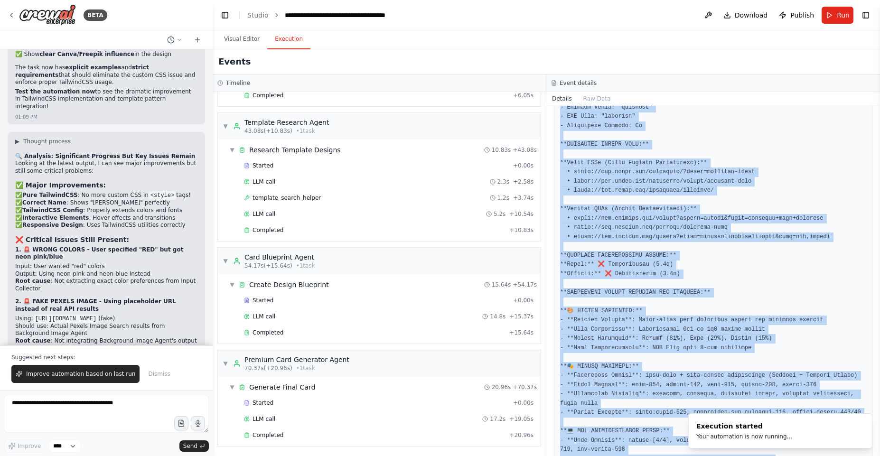
scroll to position [697, 0]
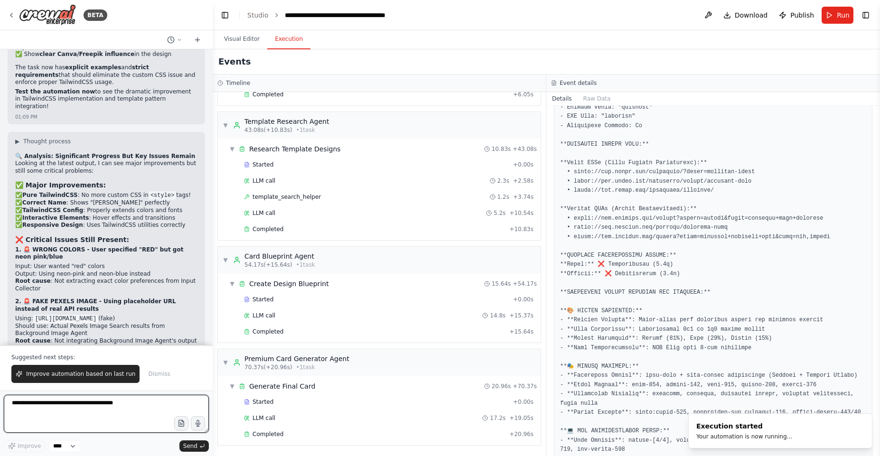
click at [95, 401] on textarea at bounding box center [106, 414] width 205 height 38
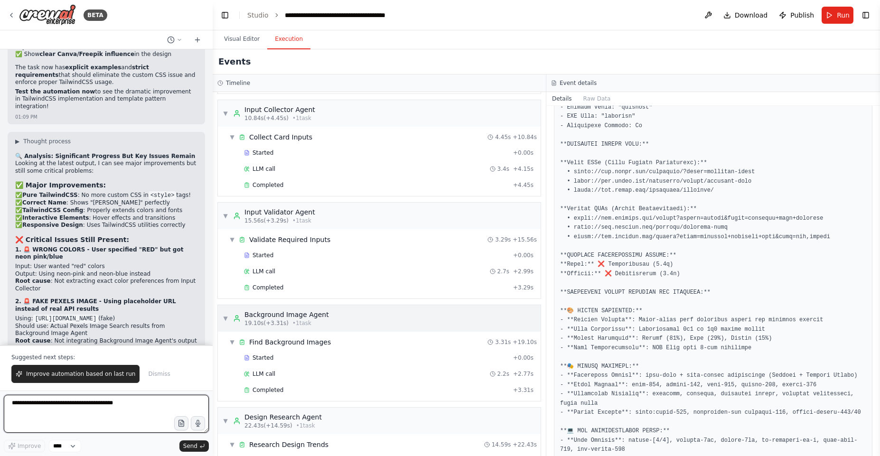
scroll to position [114, 0]
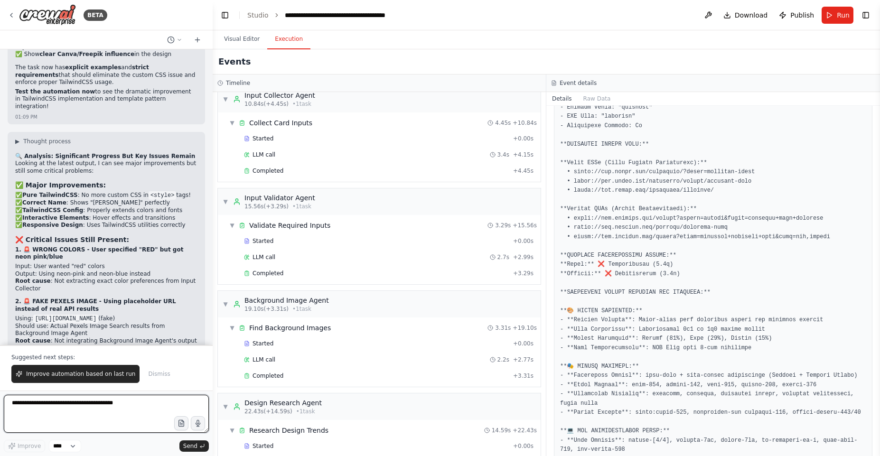
click at [140, 417] on textarea at bounding box center [106, 414] width 205 height 38
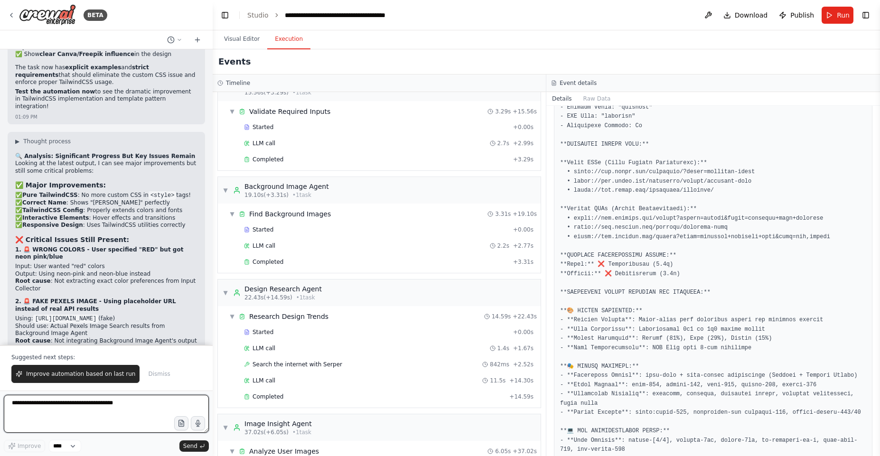
click at [46, 404] on textarea at bounding box center [106, 414] width 205 height 38
paste textarea "**********"
type textarea "**********"
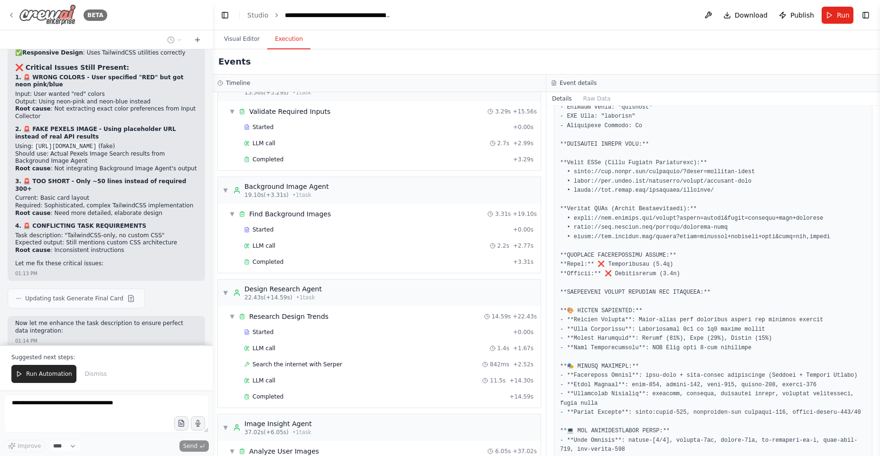
scroll to position [25566, 0]
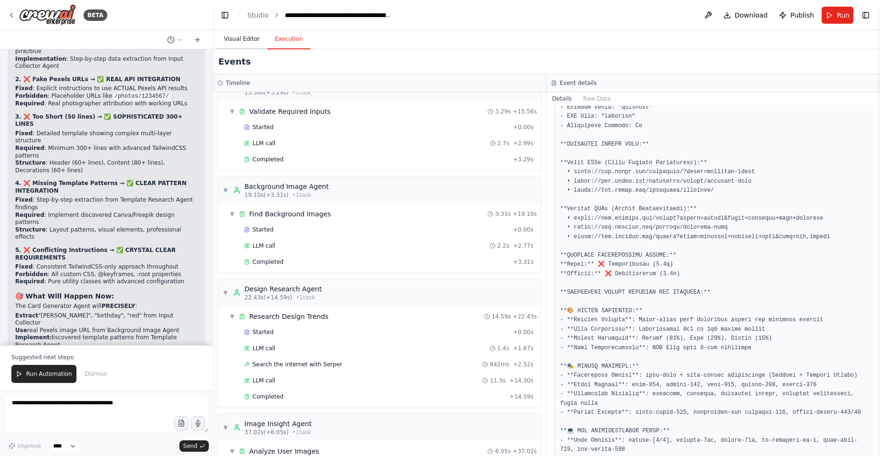
click at [243, 41] on button "Visual Editor" at bounding box center [241, 39] width 51 height 20
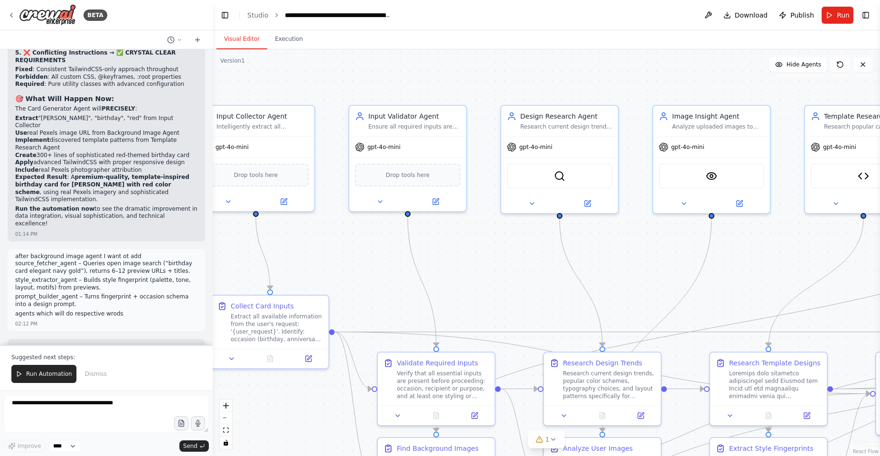
drag, startPoint x: 711, startPoint y: 218, endPoint x: 495, endPoint y: 226, distance: 215.7
click at [495, 226] on div ".deletable-edge-delete-btn { width: 20px; height: 20px; border: 0px solid #ffff…" at bounding box center [546, 252] width 667 height 407
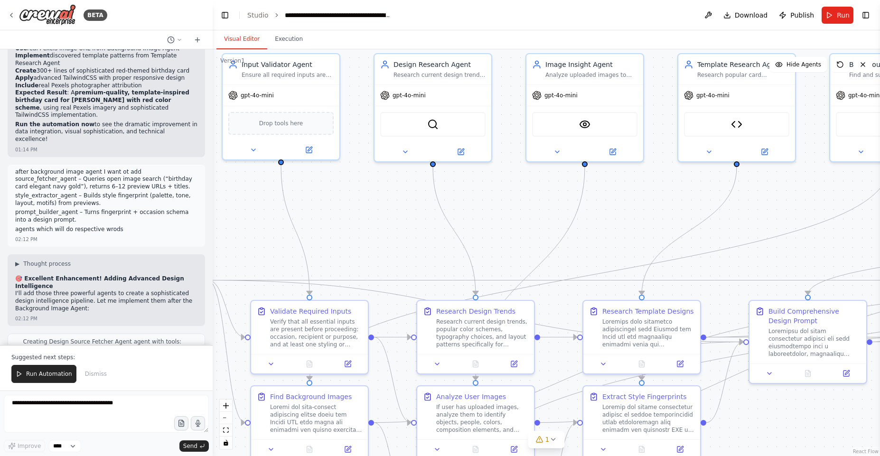
drag, startPoint x: 759, startPoint y: 239, endPoint x: 632, endPoint y: 188, distance: 136.7
click at [632, 188] on div ".deletable-edge-delete-btn { width: 20px; height: 20px; border: 0px solid #ffff…" at bounding box center [546, 252] width 667 height 407
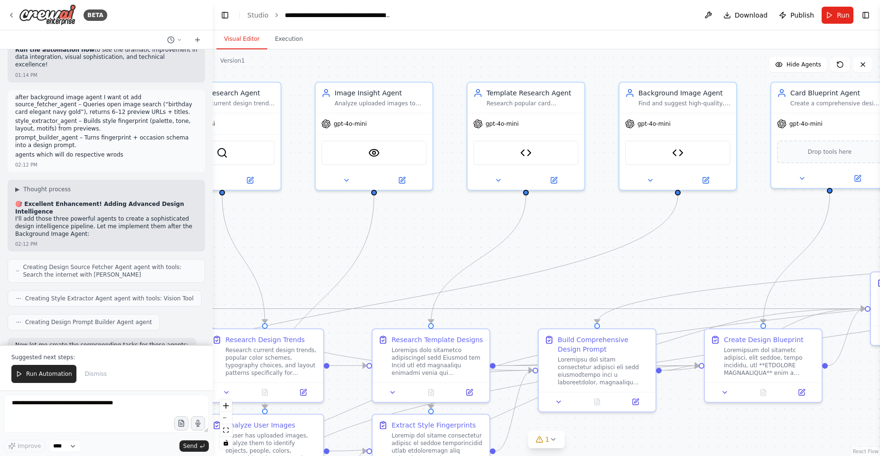
drag, startPoint x: 806, startPoint y: 213, endPoint x: 595, endPoint y: 242, distance: 213.2
click at [595, 242] on div ".deletable-edge-delete-btn { width: 20px; height: 20px; border: 0px solid #ffff…" at bounding box center [546, 252] width 667 height 407
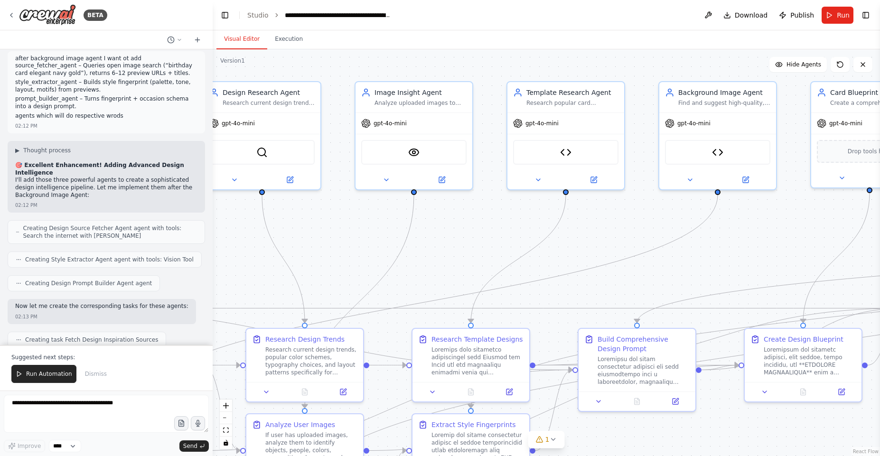
drag, startPoint x: 702, startPoint y: 244, endPoint x: 742, endPoint y: 244, distance: 39.9
click at [742, 244] on div ".deletable-edge-delete-btn { width: 20px; height: 20px; border: 0px solid #ffff…" at bounding box center [546, 252] width 667 height 407
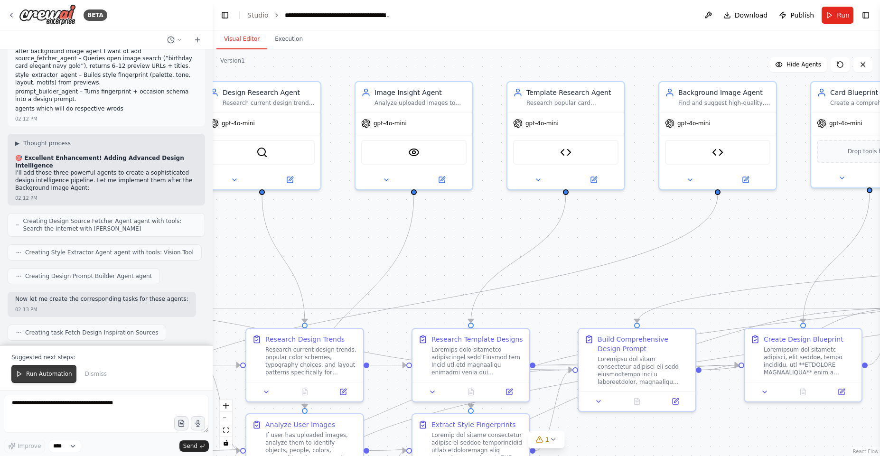
click at [61, 379] on button "Run Automation" at bounding box center [43, 374] width 65 height 18
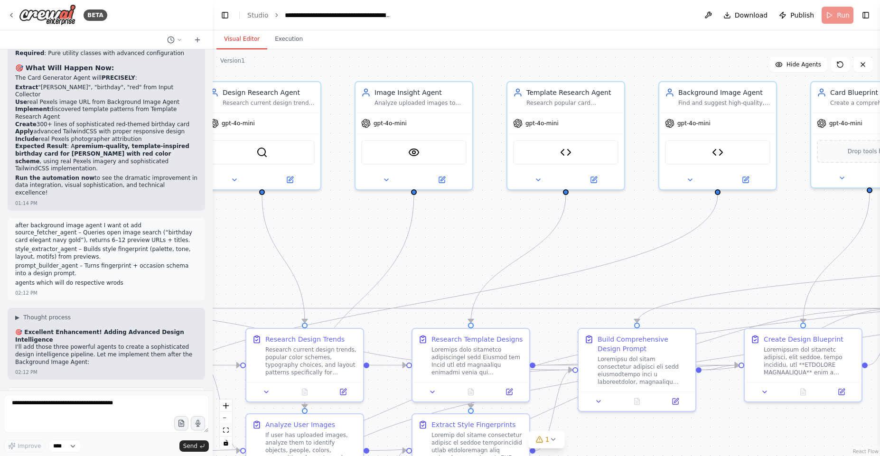
scroll to position [25784, 0]
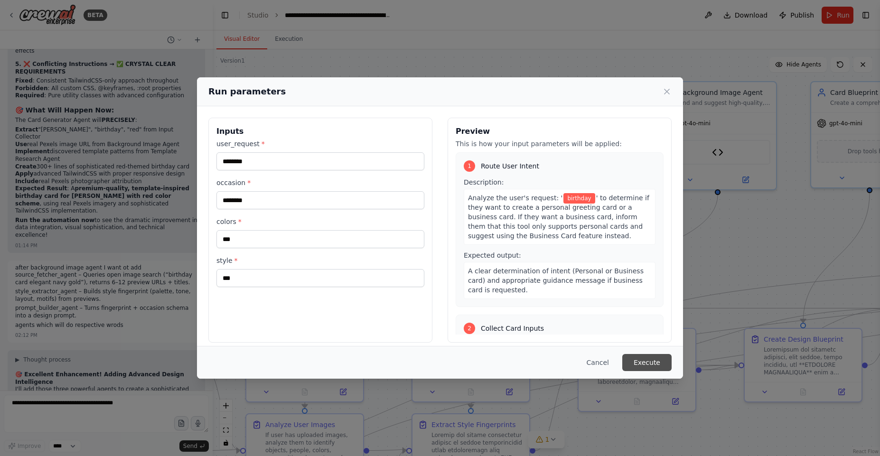
click at [639, 362] on button "Execute" at bounding box center [646, 362] width 49 height 17
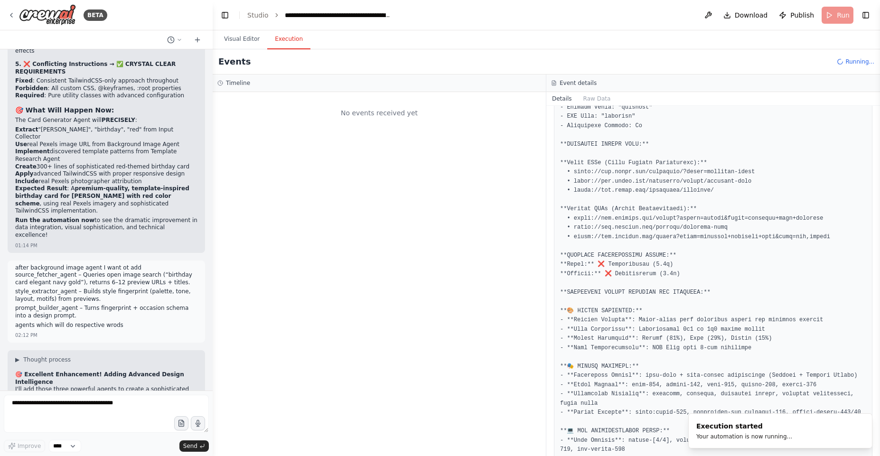
scroll to position [25955, 0]
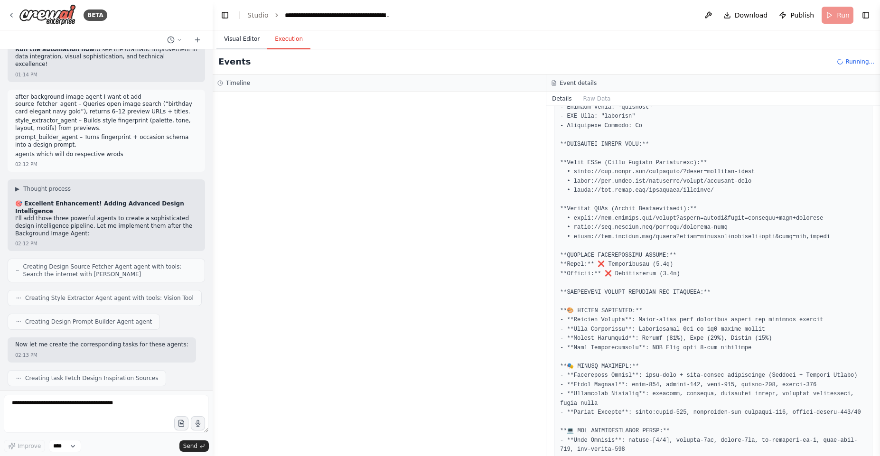
click at [244, 39] on button "Visual Editor" at bounding box center [241, 39] width 51 height 20
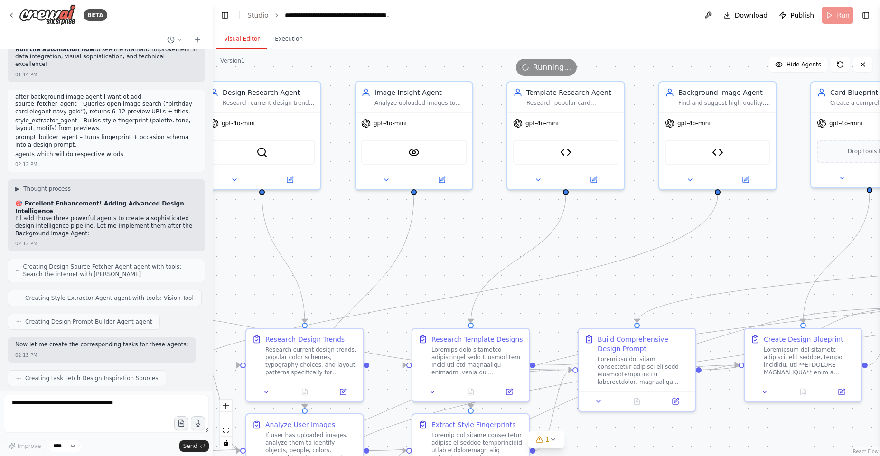
click at [263, 45] on button "Visual Editor" at bounding box center [241, 39] width 51 height 20
click at [289, 40] on button "Execution" at bounding box center [288, 39] width 43 height 20
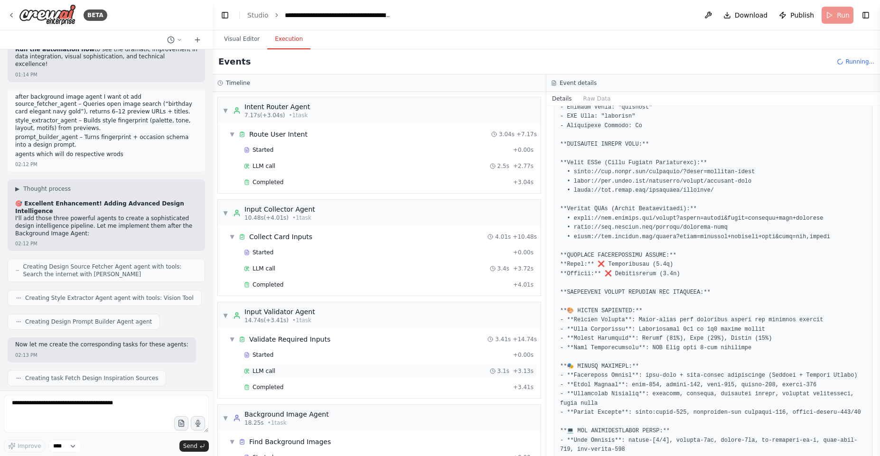
scroll to position [39, 0]
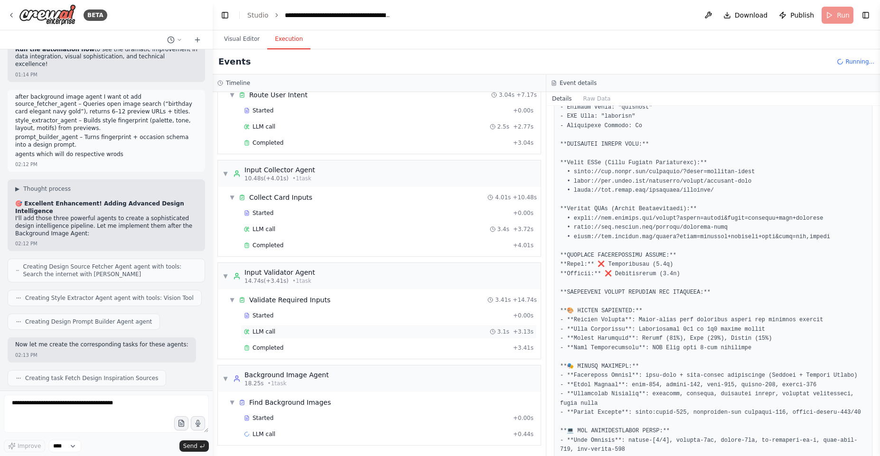
click at [276, 334] on div "LLM call 3.1s + 3.13s" at bounding box center [389, 332] width 290 height 8
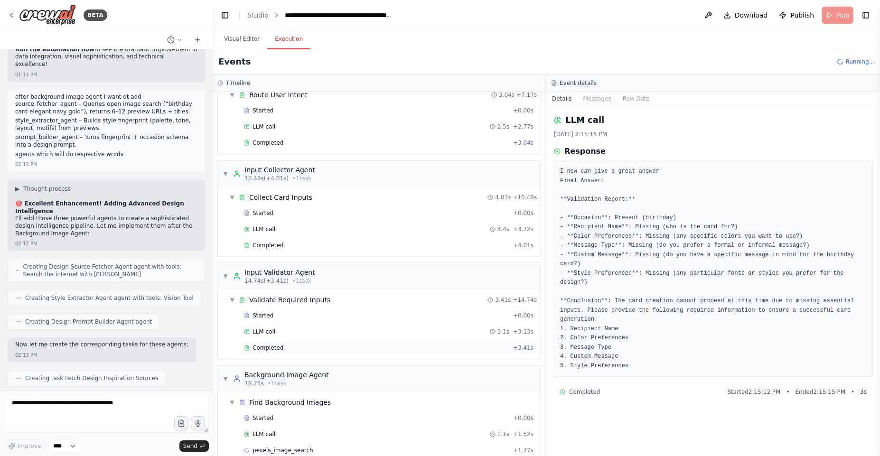
click at [276, 349] on span "Completed" at bounding box center [268, 348] width 31 height 8
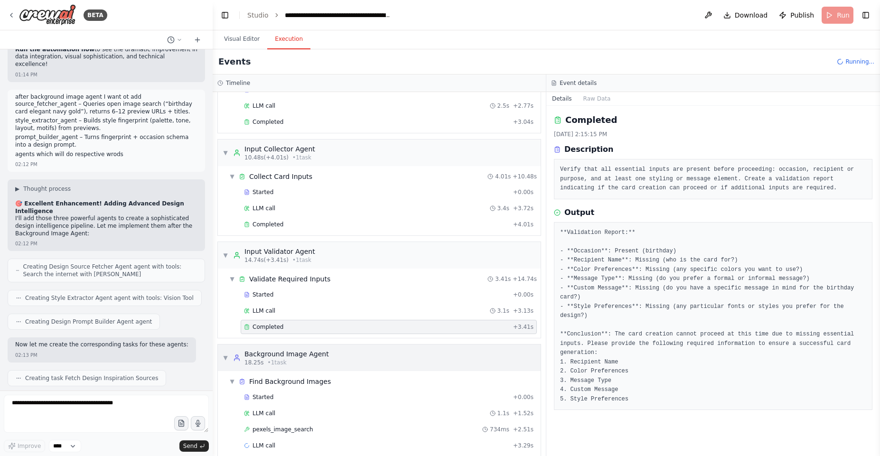
scroll to position [72, 0]
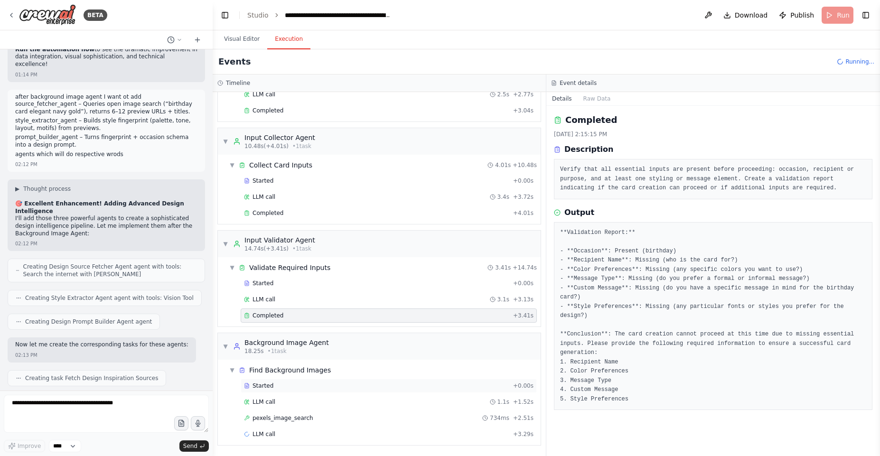
click at [282, 390] on div "Started + 0.00s" at bounding box center [389, 386] width 296 height 14
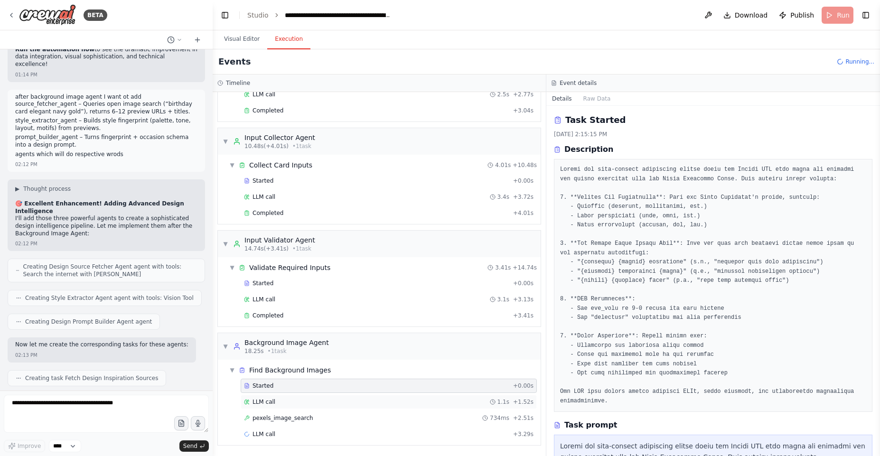
click at [282, 397] on div "LLM call 1.1s + 1.52s" at bounding box center [389, 402] width 296 height 14
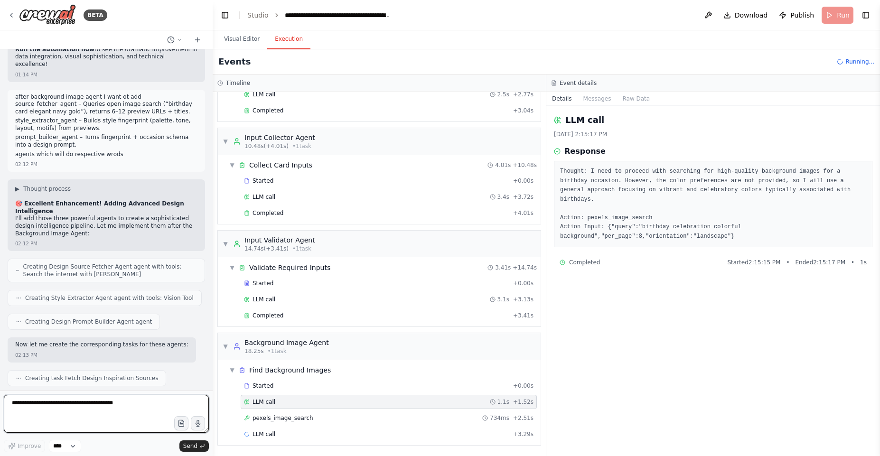
click at [131, 422] on textarea at bounding box center [106, 414] width 205 height 38
click at [291, 418] on span "pexels_image_search" at bounding box center [283, 418] width 61 height 8
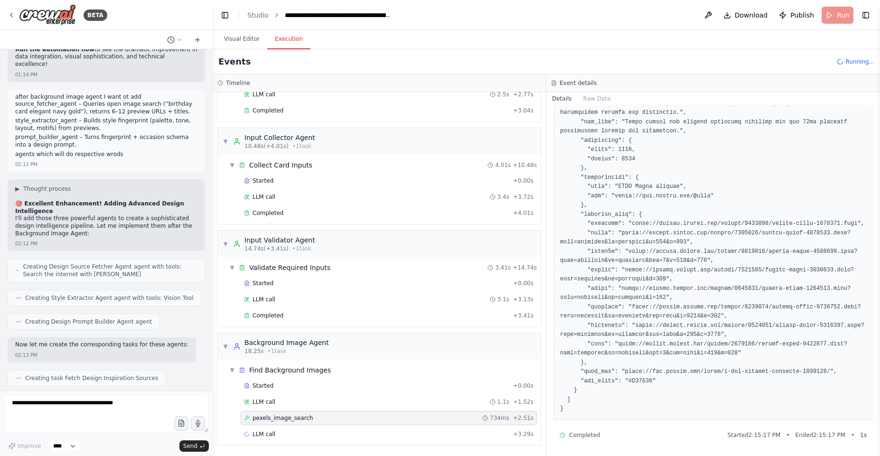
scroll to position [2538, 0]
drag, startPoint x: 33, startPoint y: 232, endPoint x: 43, endPoint y: 253, distance: 23.6
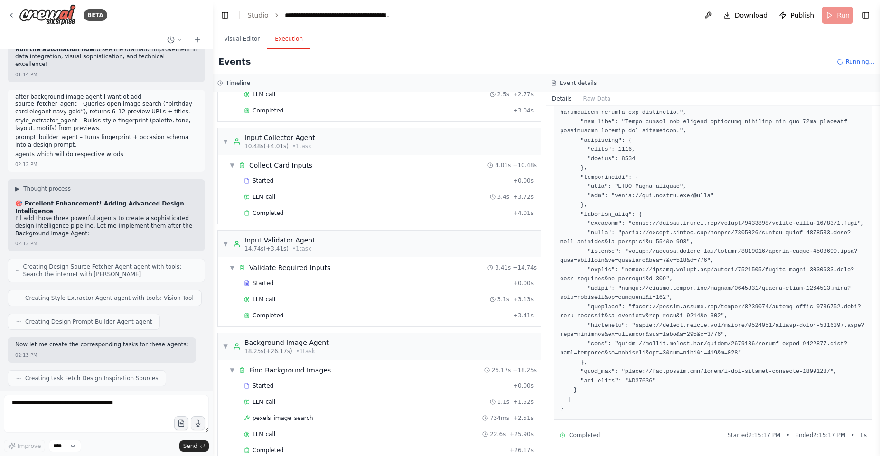
drag, startPoint x: 43, startPoint y: 253, endPoint x: 43, endPoint y: 219, distance: 33.7
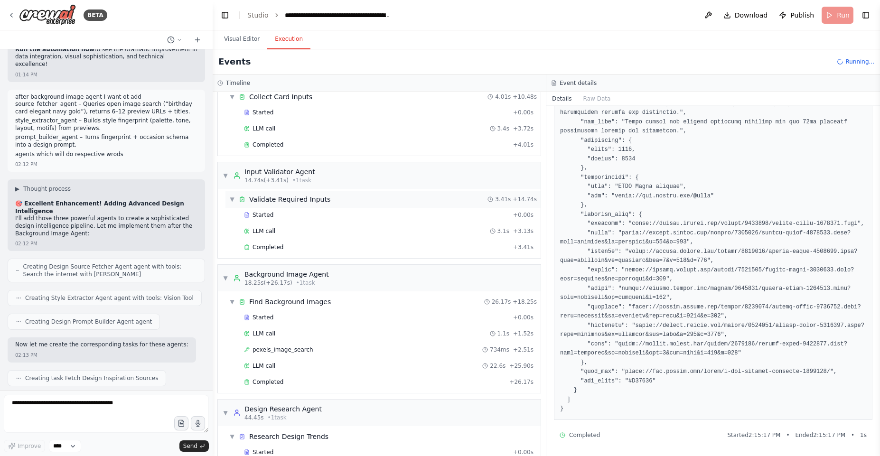
scroll to position [207, 0]
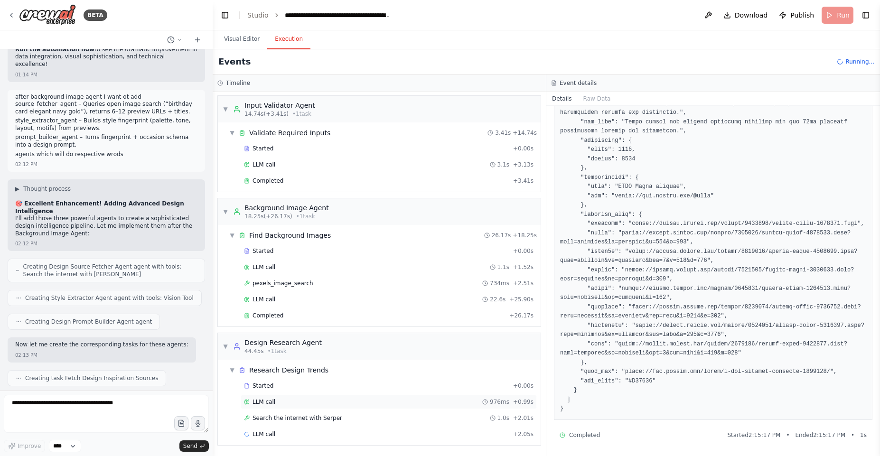
click at [272, 397] on div "LLM call 976ms + 0.99s" at bounding box center [389, 402] width 296 height 14
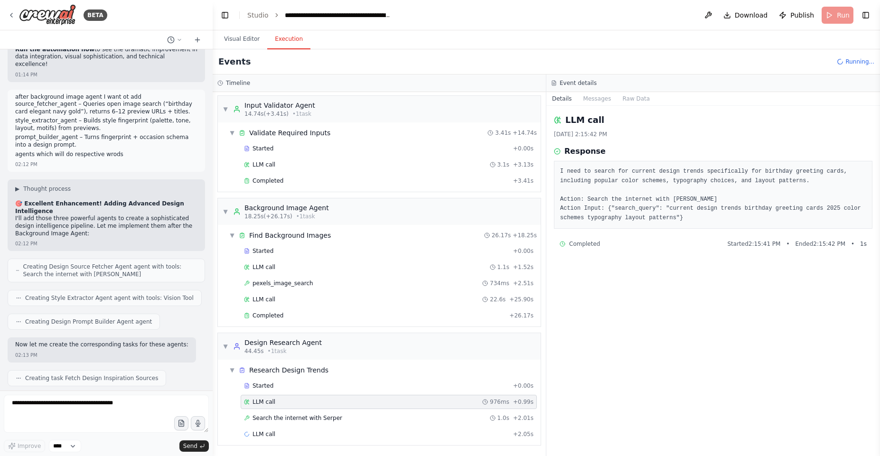
drag, startPoint x: 36, startPoint y: 168, endPoint x: 139, endPoint y: 185, distance: 104.4
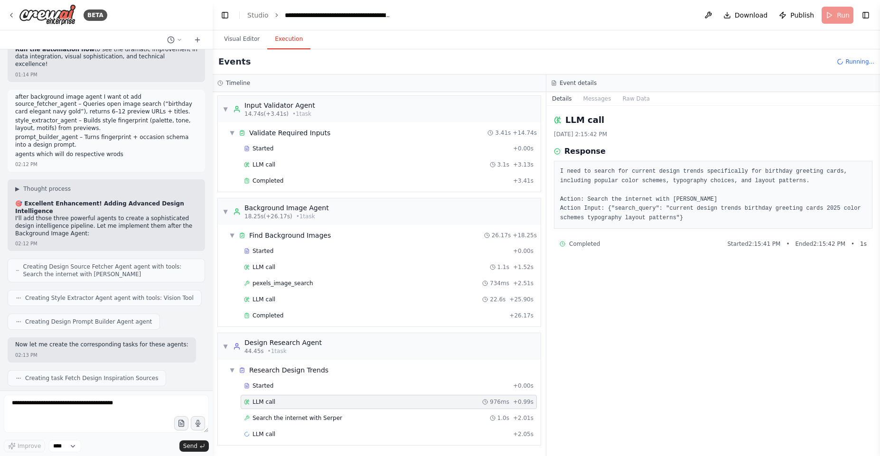
copy code "Design Source Fetching (6-12 examples) ↓ Style Fingerprint Extraction (analyze …"
click at [93, 399] on textarea at bounding box center [106, 414] width 205 height 38
paste textarea "**********"
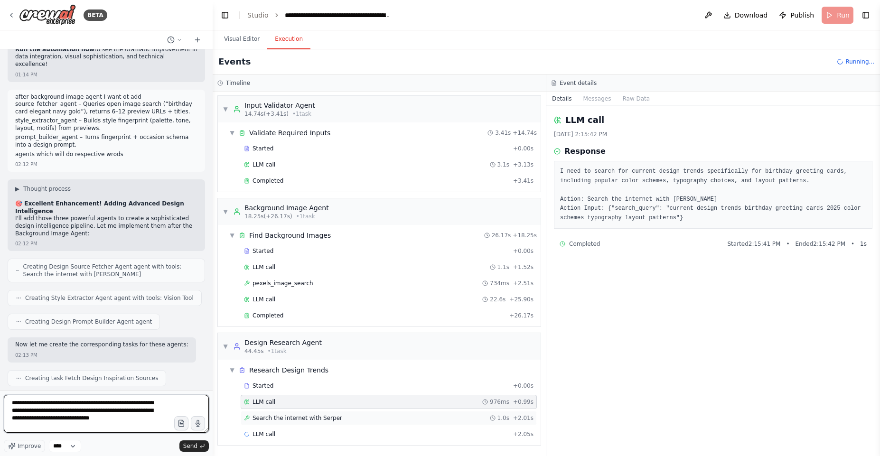
type textarea "**********"
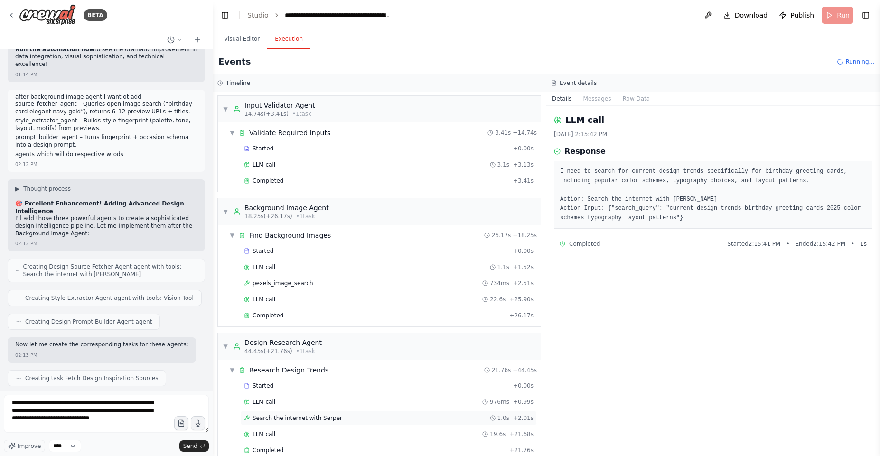
click at [309, 415] on span "Search the internet with Serper" at bounding box center [298, 418] width 90 height 8
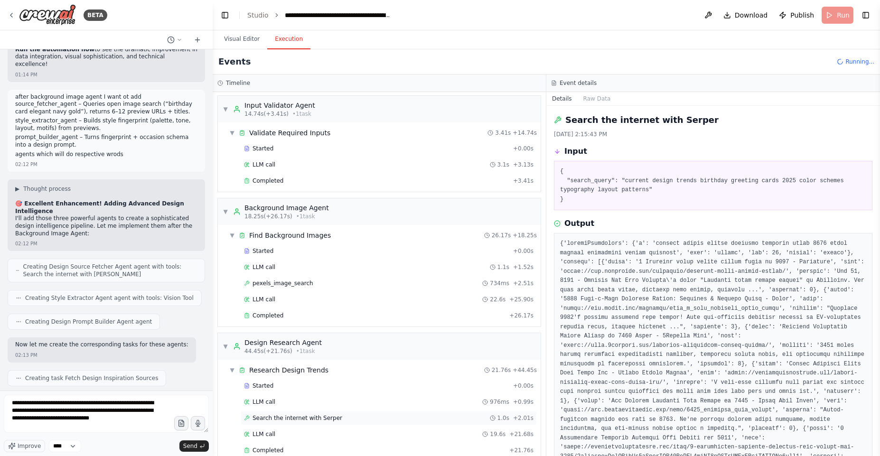
scroll to position [309, 0]
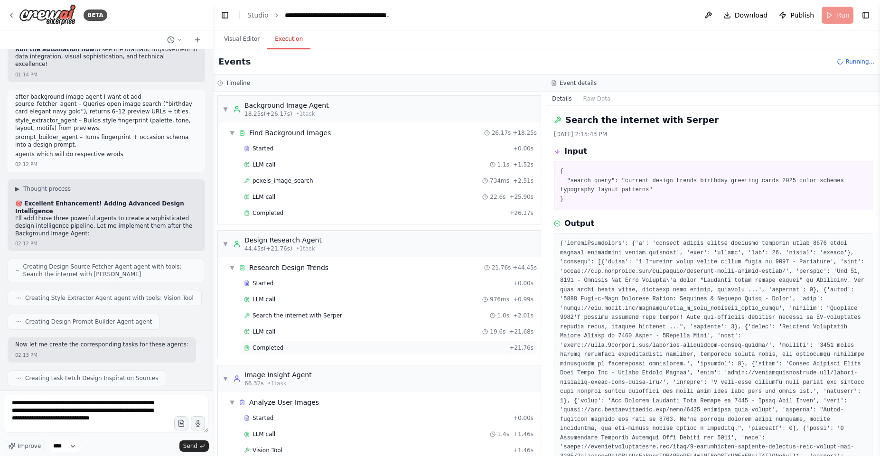
click at [311, 348] on div "Completed" at bounding box center [375, 348] width 262 height 8
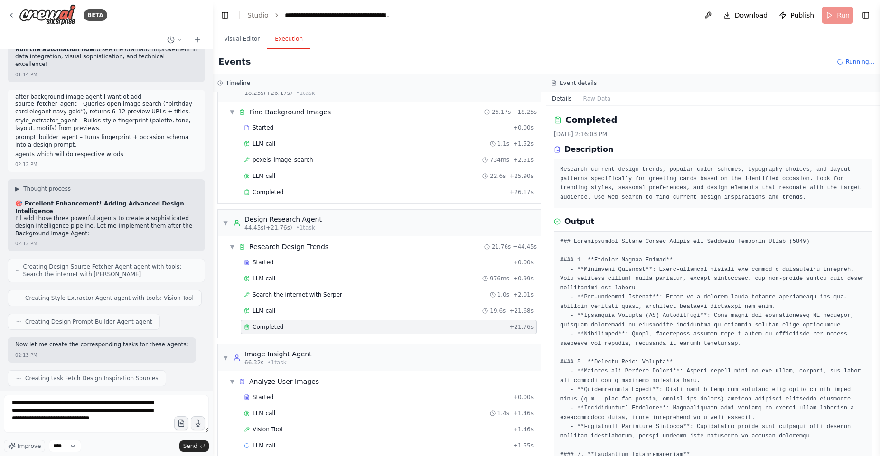
scroll to position [341, 0]
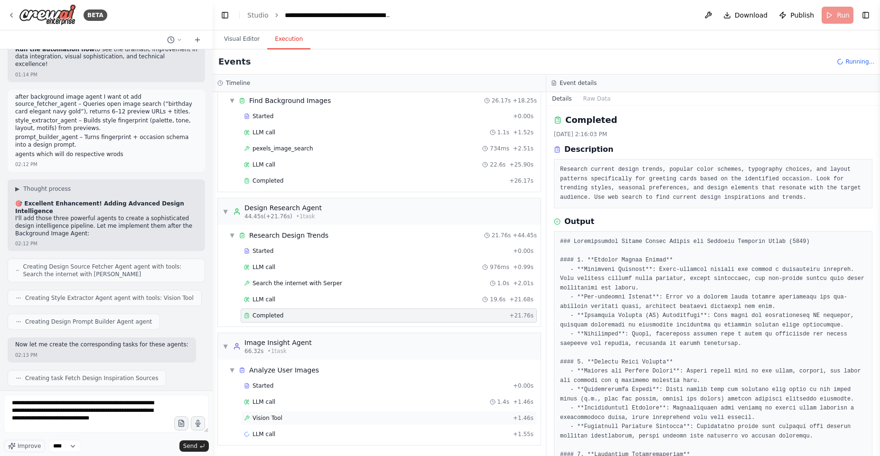
click at [274, 418] on span "Vision Tool" at bounding box center [268, 418] width 30 height 8
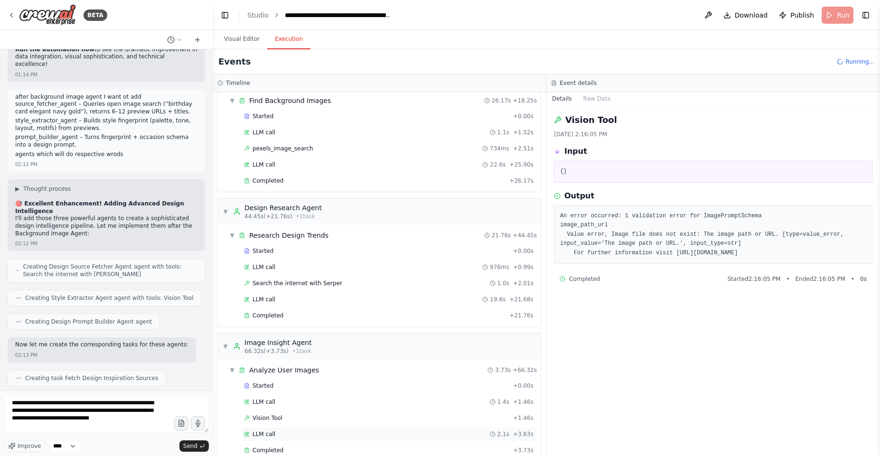
click at [276, 437] on div "LLM call 2.1s + 3.63s" at bounding box center [389, 435] width 290 height 8
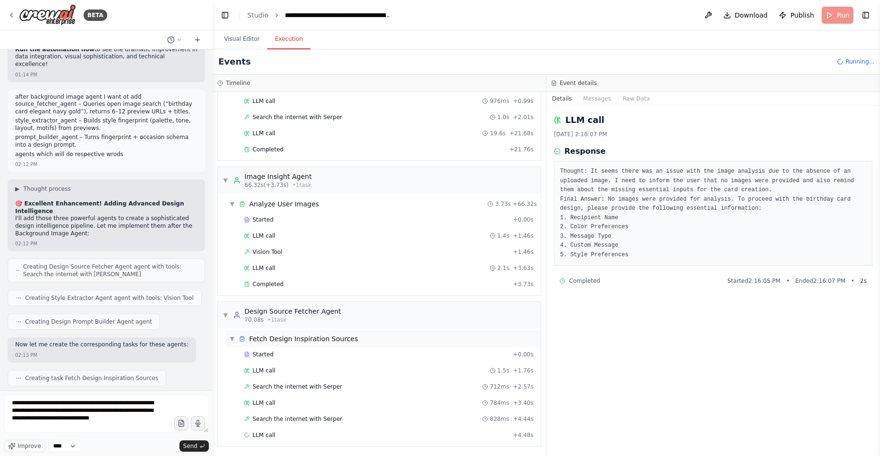
scroll to position [508, 0]
click at [304, 382] on span "Search the internet with Serper" at bounding box center [298, 386] width 90 height 8
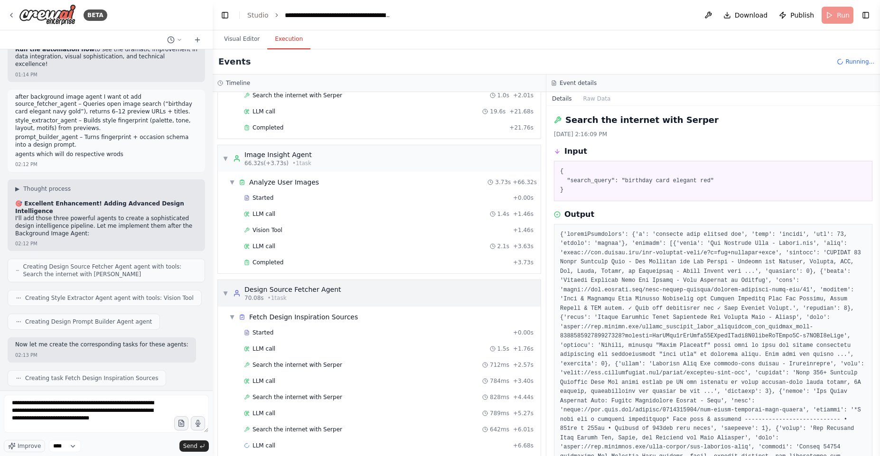
scroll to position [541, 0]
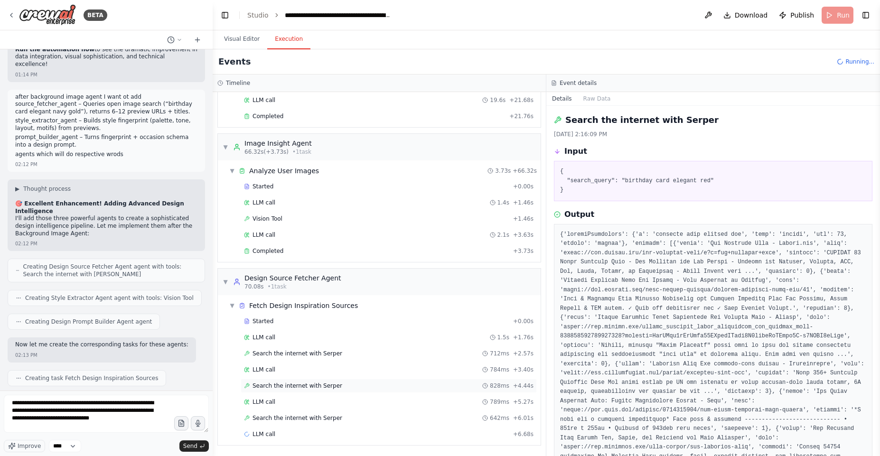
click at [330, 390] on div "Search the internet with [PERSON_NAME] 828ms + 4.44s" at bounding box center [389, 386] width 296 height 14
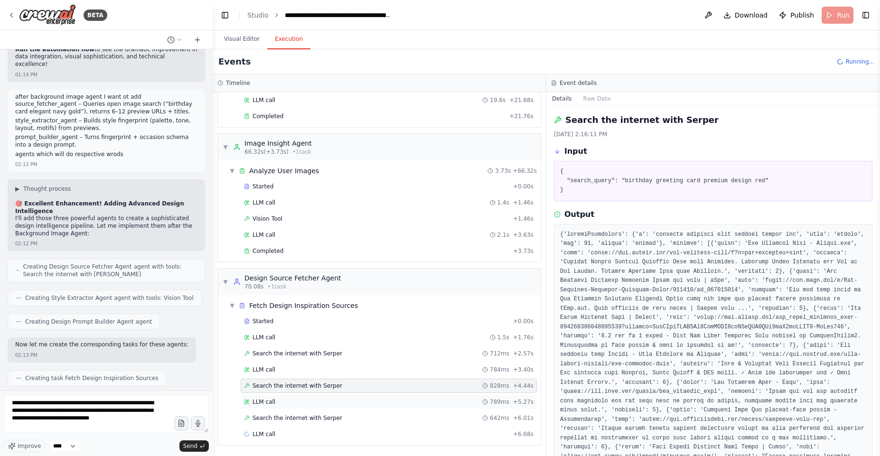
click at [330, 404] on div "LLM call 789ms + 5.27s" at bounding box center [389, 402] width 290 height 8
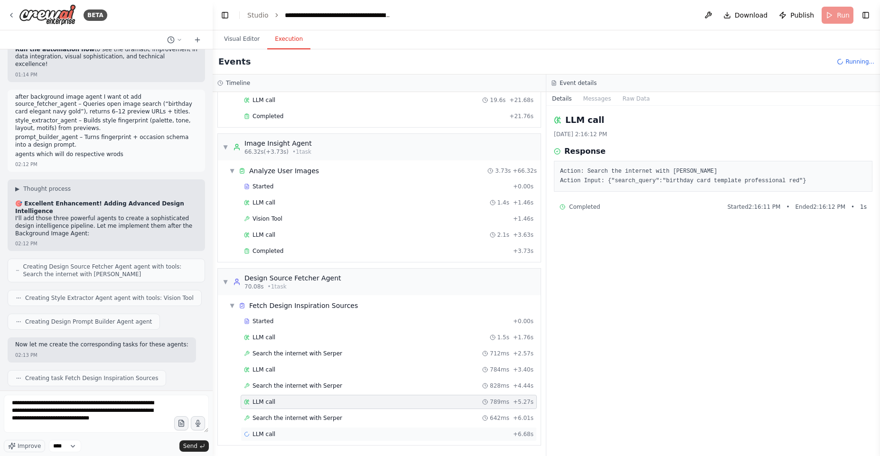
click at [341, 428] on div "LLM call + 6.68s" at bounding box center [389, 434] width 296 height 14
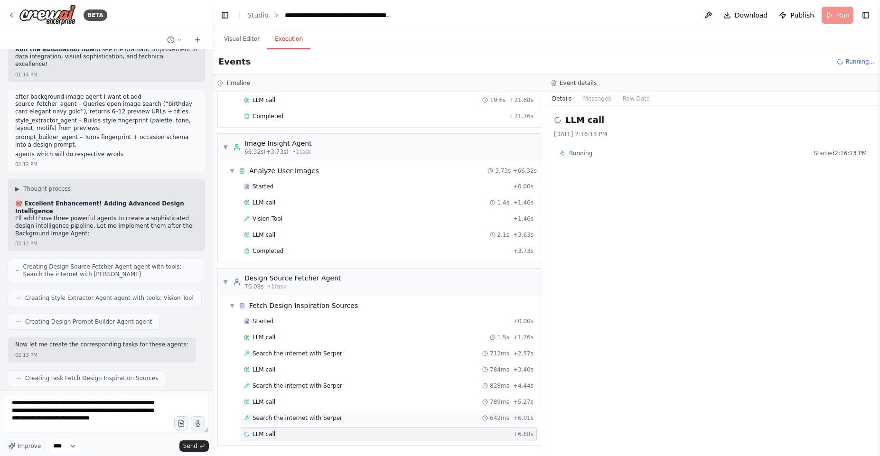
click at [334, 418] on div "Search the internet with [PERSON_NAME] 642ms + 6.01s" at bounding box center [389, 418] width 290 height 8
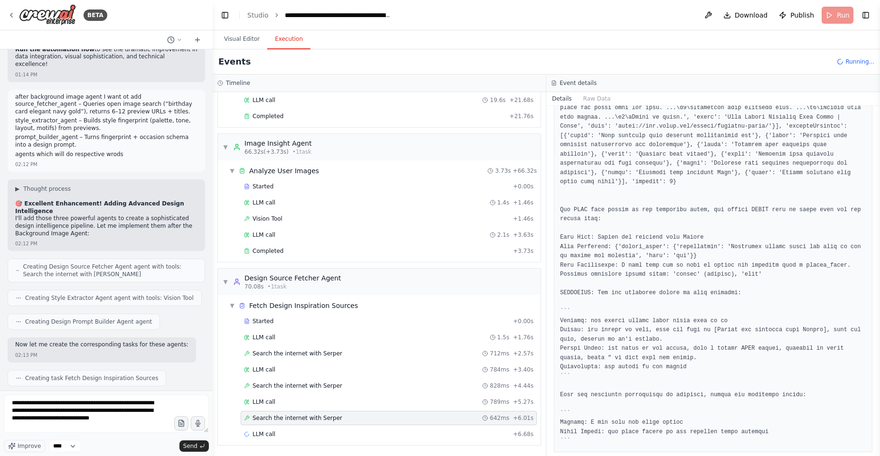
scroll to position [517, 0]
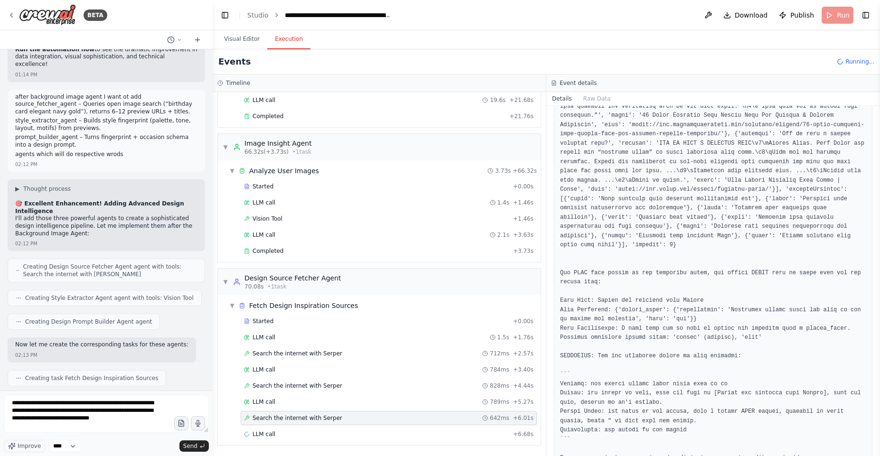
click at [598, 299] on pre at bounding box center [713, 111] width 306 height 796
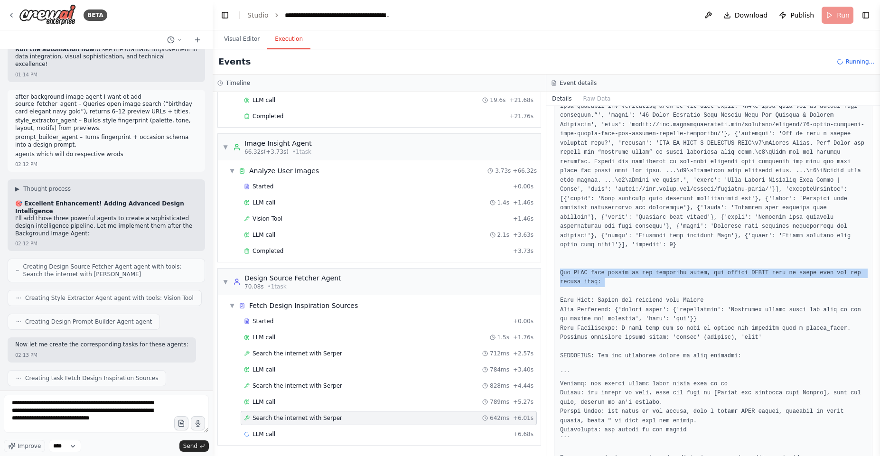
click at [598, 299] on pre at bounding box center [713, 111] width 306 height 796
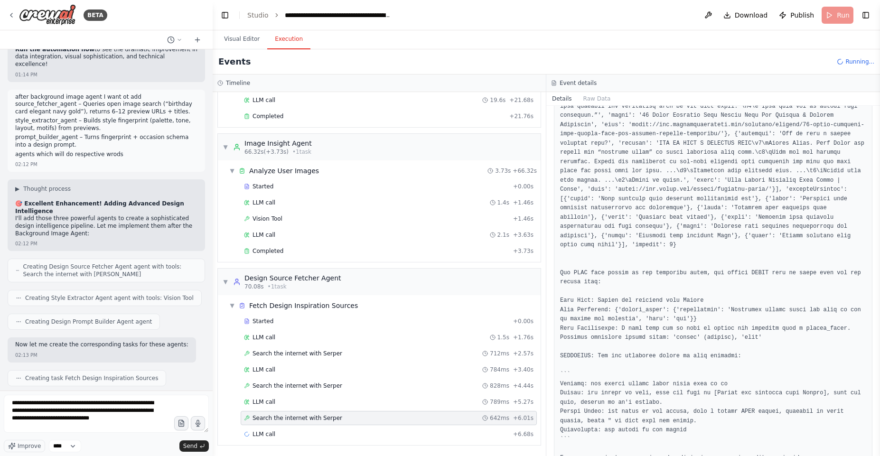
click at [597, 318] on pre at bounding box center [713, 111] width 306 height 796
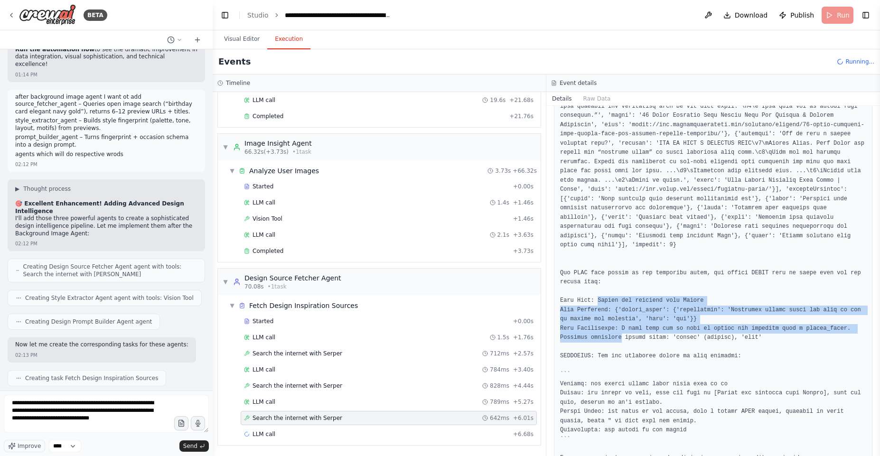
drag, startPoint x: 597, startPoint y: 318, endPoint x: 596, endPoint y: 354, distance: 36.1
click at [596, 354] on pre at bounding box center [713, 111] width 306 height 796
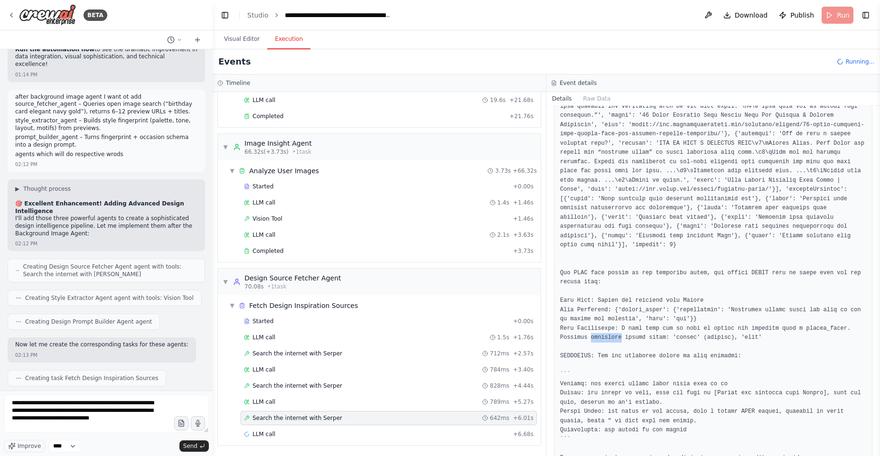
click at [596, 354] on pre at bounding box center [713, 111] width 306 height 796
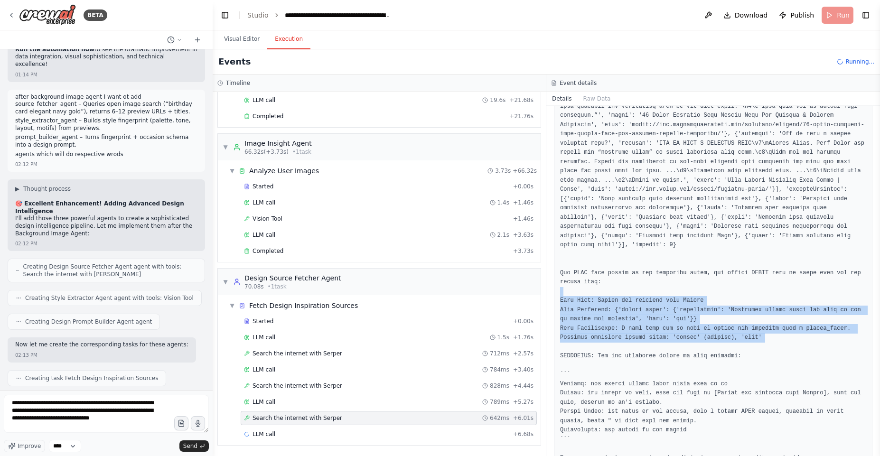
drag, startPoint x: 596, startPoint y: 354, endPoint x: 600, endPoint y: 308, distance: 46.2
click at [600, 308] on pre at bounding box center [713, 111] width 306 height 796
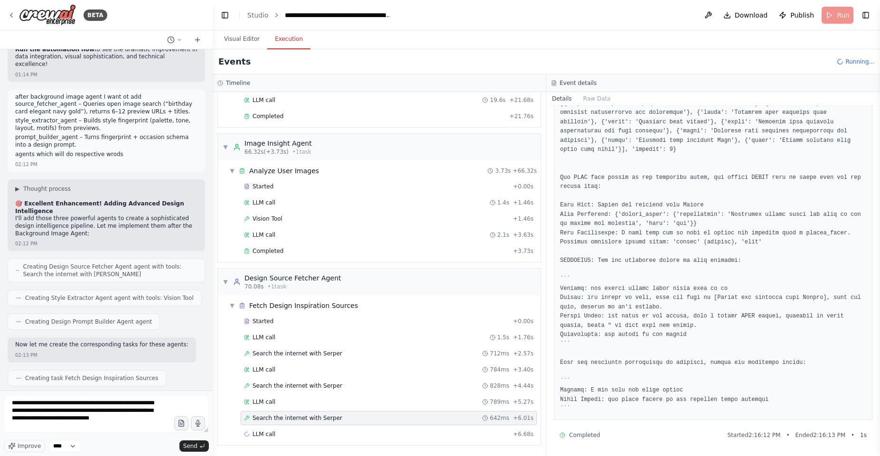
click at [609, 283] on pre at bounding box center [713, 16] width 306 height 796
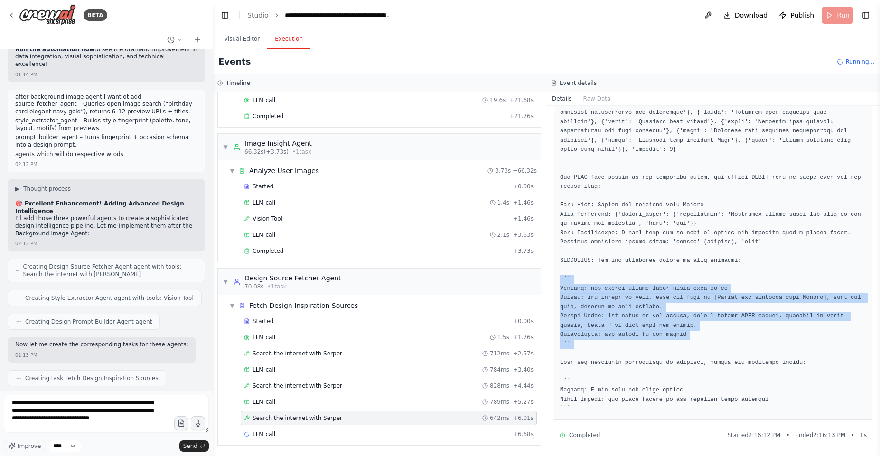
drag, startPoint x: 609, startPoint y: 283, endPoint x: 616, endPoint y: 346, distance: 63.1
click at [616, 346] on pre at bounding box center [713, 16] width 306 height 796
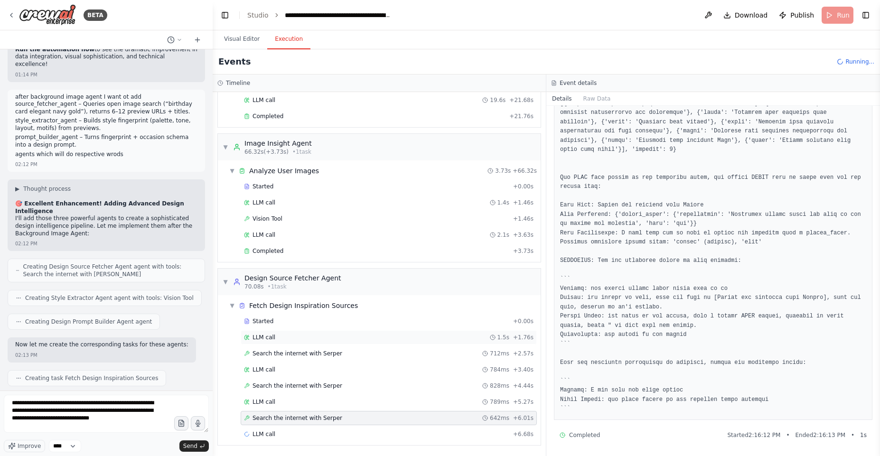
click at [282, 340] on div "LLM call 1.5s + 1.76s" at bounding box center [389, 338] width 290 height 8
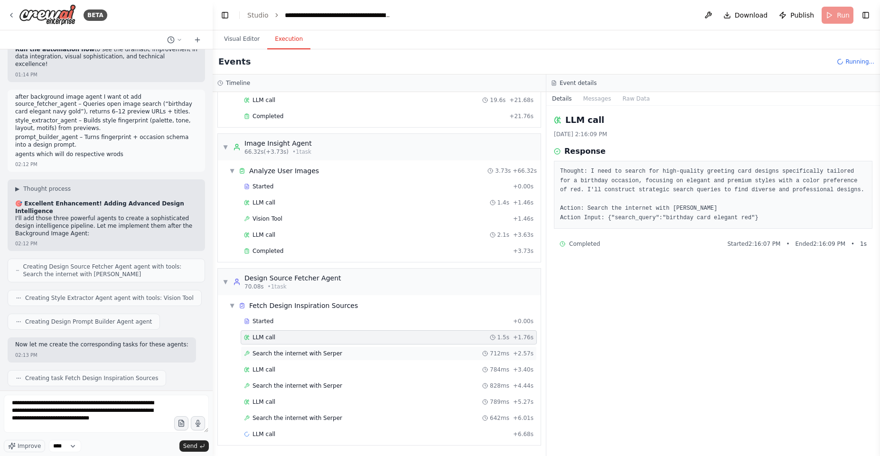
click at [284, 357] on span "Search the internet with Serper" at bounding box center [298, 354] width 90 height 8
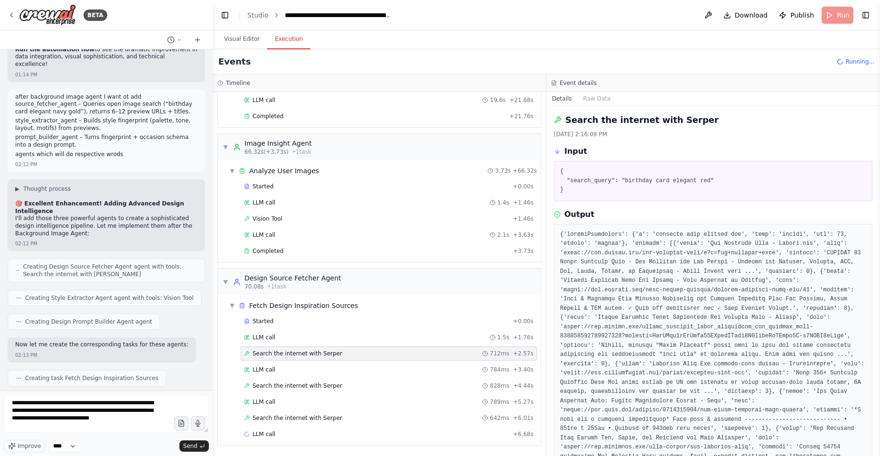
click at [286, 378] on div "Started + 0.00s LLM call 1.5s + 1.76s Search the internet with [PERSON_NAME] 71…" at bounding box center [383, 378] width 315 height 129
click at [296, 406] on div "LLM call 789ms + 5.27s" at bounding box center [389, 402] width 296 height 14
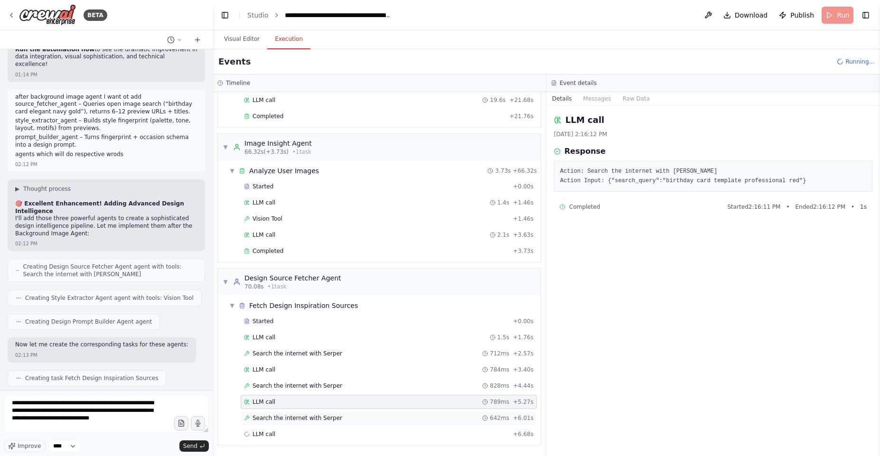
click at [301, 423] on div "Search the internet with [PERSON_NAME] 642ms + 6.01s" at bounding box center [389, 418] width 296 height 14
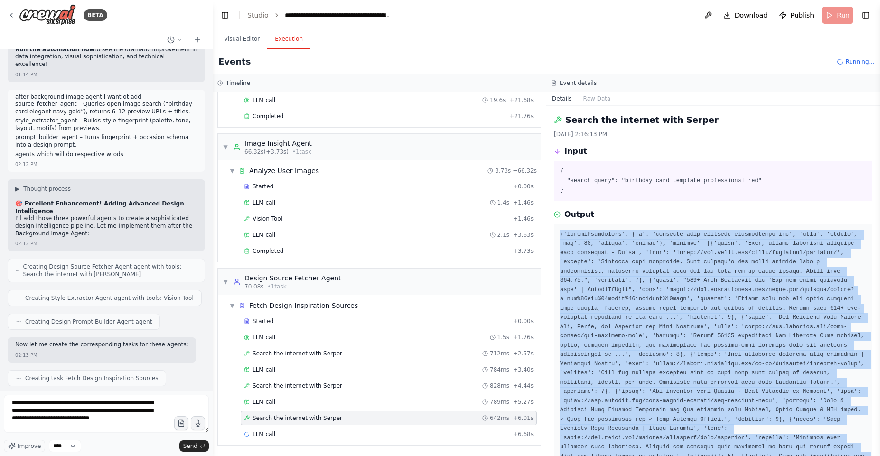
drag, startPoint x: 605, startPoint y: 251, endPoint x: 621, endPoint y: 351, distance: 101.9
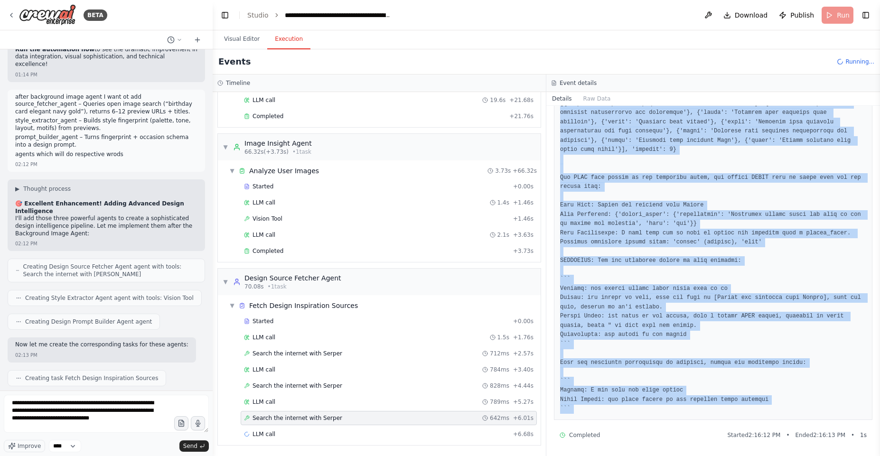
drag, startPoint x: 780, startPoint y: 402, endPoint x: 780, endPoint y: 410, distance: 8.1
click at [780, 410] on pre at bounding box center [713, 16] width 306 height 796
copy div "{'searchParameters': {'q': 'birthday card template professional red', 'type': '…"
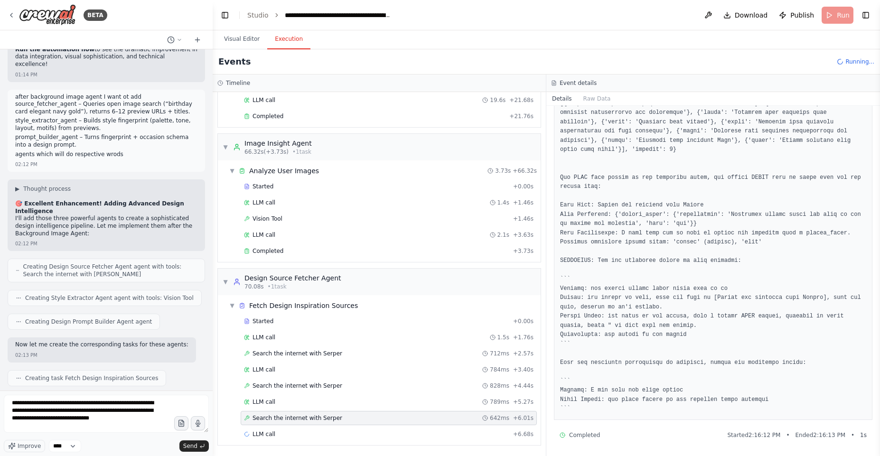
click at [306, 443] on div "Started + 0.00s LLM call 1.5s + 1.76s Search the internet with [PERSON_NAME] 71…" at bounding box center [383, 378] width 315 height 129
click at [307, 440] on div "LLM call + 6.68s" at bounding box center [389, 434] width 296 height 14
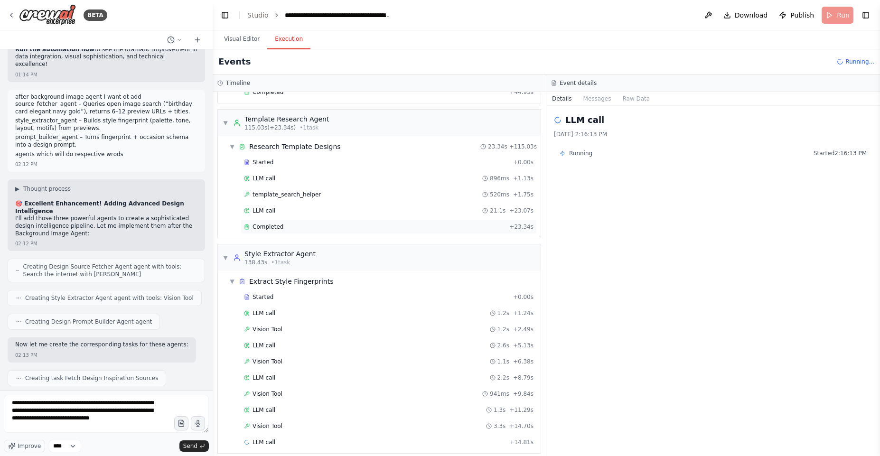
scroll to position [907, 0]
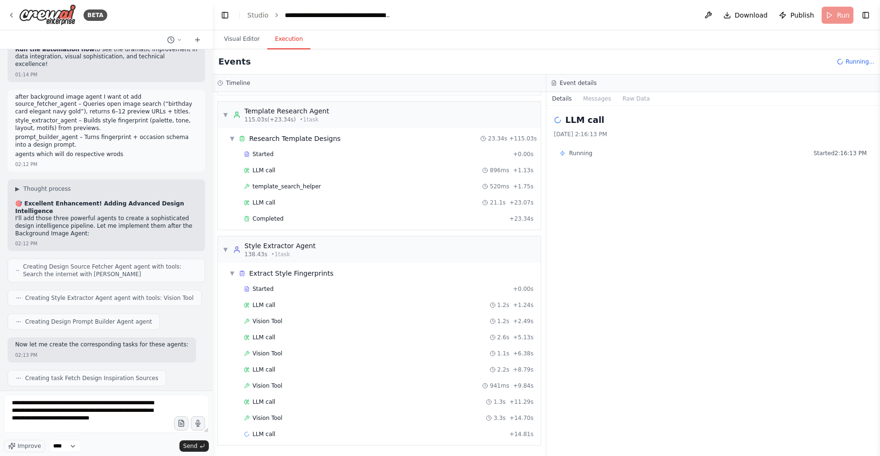
click at [327, 377] on div "Started + 0.00s LLM call 1.2s + 1.24s Vision Tool 1.2s + 2.49s LLM call 2.6s + …" at bounding box center [383, 362] width 315 height 161
click at [271, 186] on span "template_search_helper" at bounding box center [287, 187] width 68 height 8
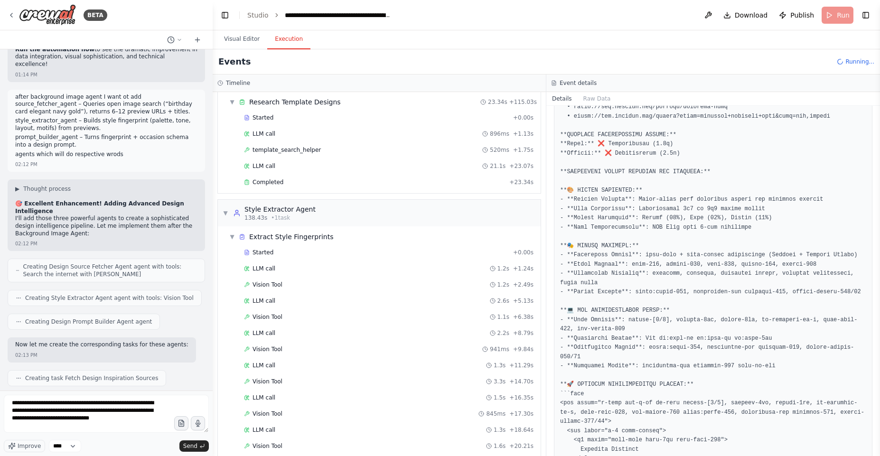
scroll to position [972, 0]
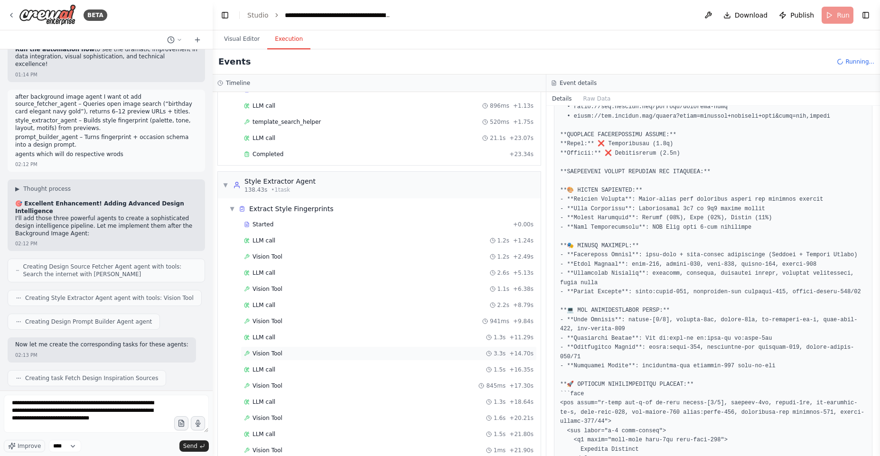
click at [280, 350] on span "Vision Tool" at bounding box center [268, 354] width 30 height 8
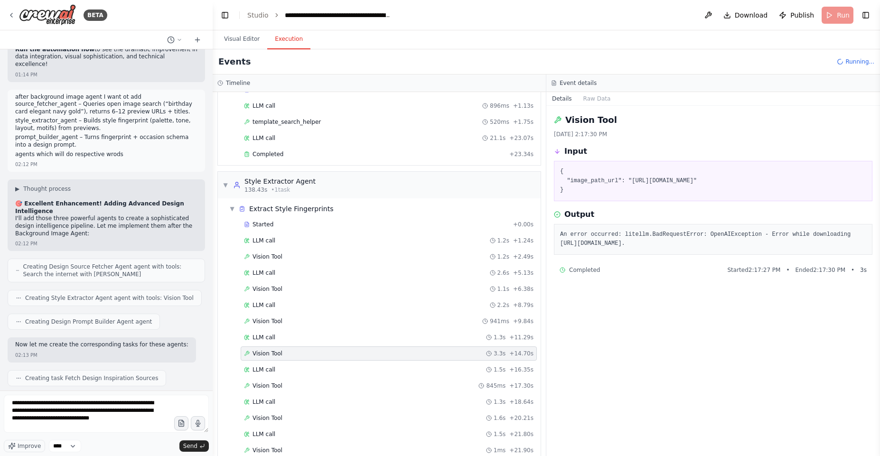
scroll to position [0, 0]
click at [648, 182] on pre "{ "image_path_url": "[URL][DOMAIN_NAME]" }" at bounding box center [713, 181] width 306 height 28
drag, startPoint x: 648, startPoint y: 182, endPoint x: 821, endPoint y: 181, distance: 173.3
click at [821, 181] on pre "{ "image_path_url": "[URL][DOMAIN_NAME]" }" at bounding box center [713, 181] width 306 height 28
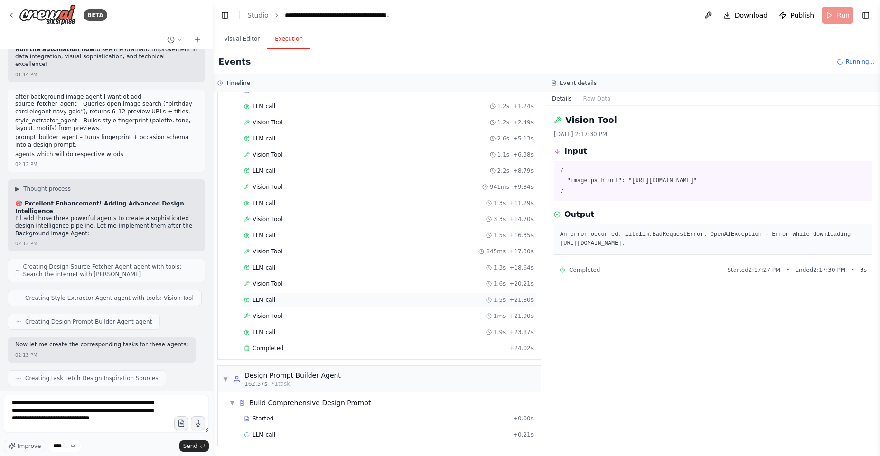
scroll to position [1107, 0]
click at [300, 350] on div "Completed" at bounding box center [375, 348] width 262 height 8
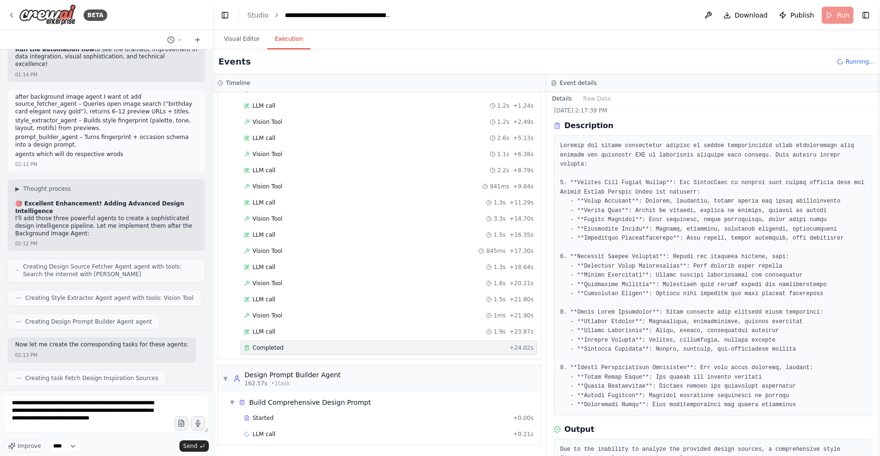
scroll to position [0, 0]
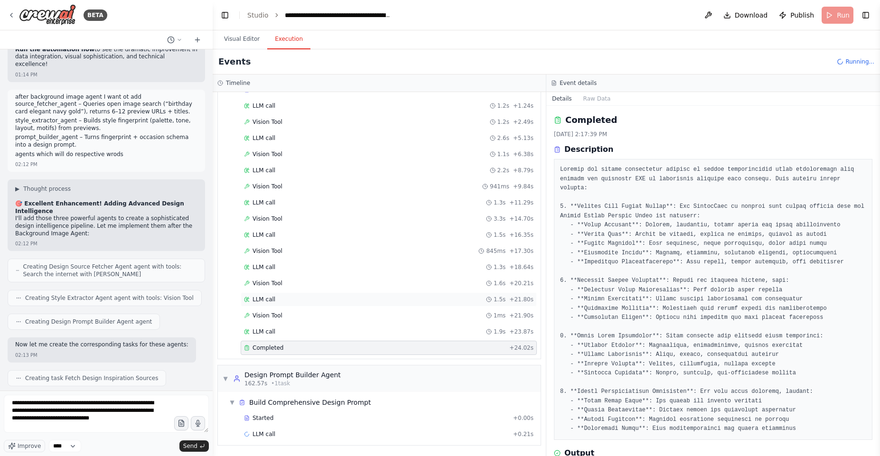
click at [281, 305] on div "LLM call 1.5s + 21.80s" at bounding box center [389, 299] width 296 height 14
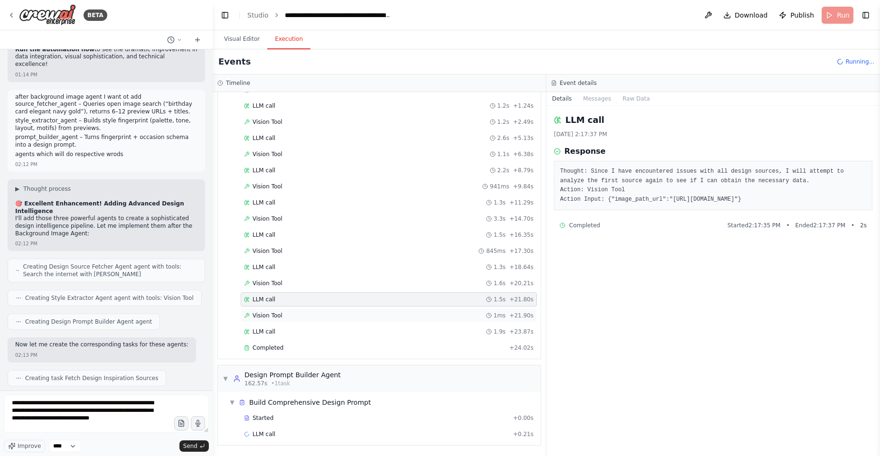
click at [282, 320] on div "Vision Tool 1ms + 21.90s" at bounding box center [389, 316] width 296 height 14
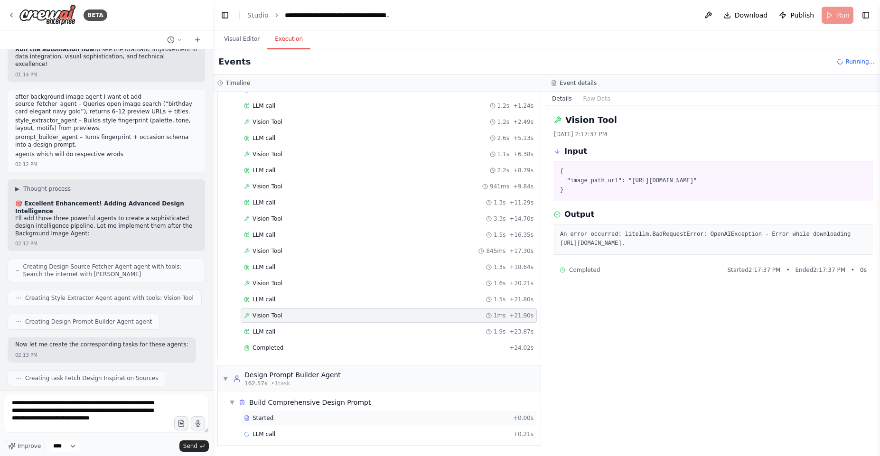
click at [278, 417] on div "Started" at bounding box center [376, 418] width 265 height 8
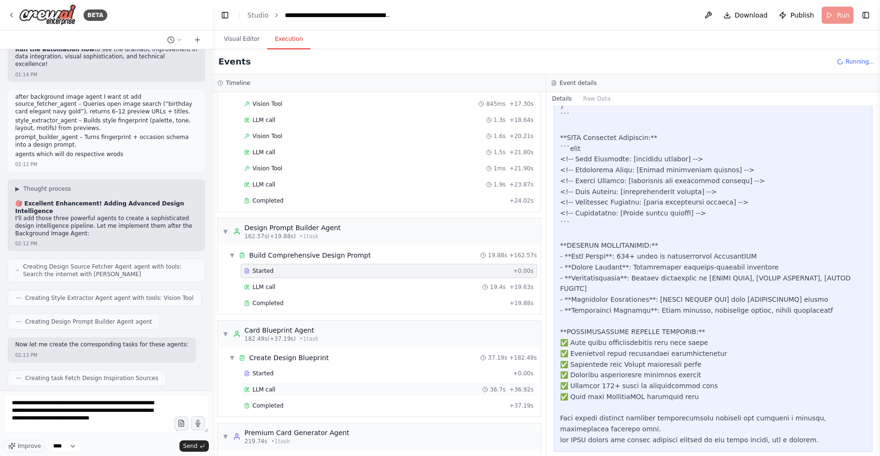
scroll to position [1312, 0]
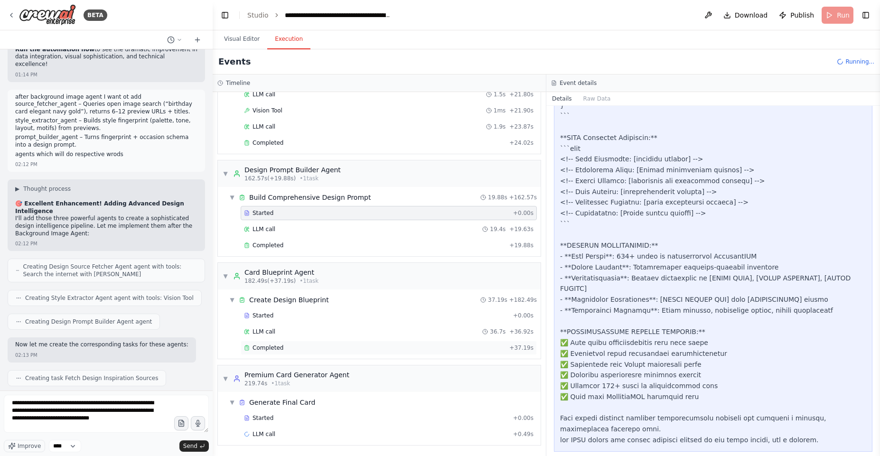
click at [321, 347] on div "Completed" at bounding box center [375, 348] width 262 height 8
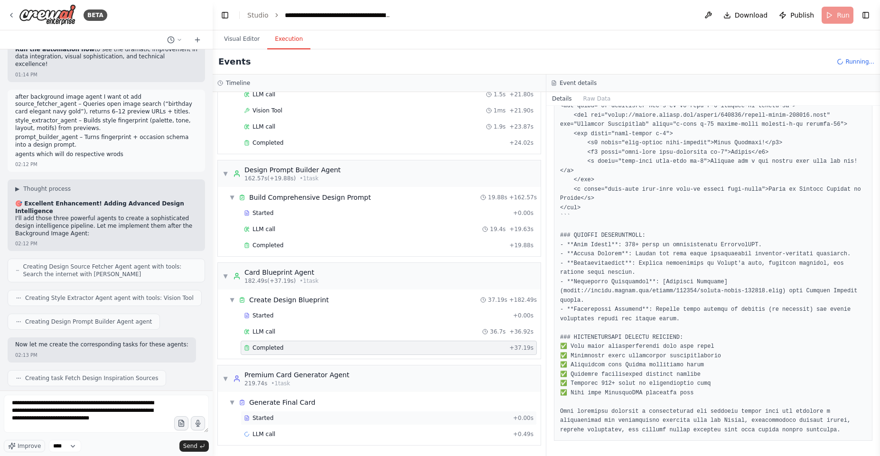
click at [300, 416] on div "Started" at bounding box center [376, 418] width 265 height 8
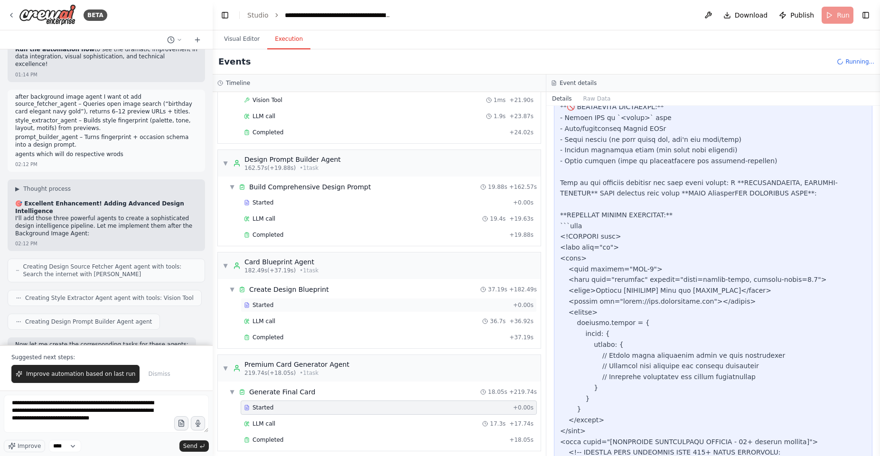
scroll to position [1328, 0]
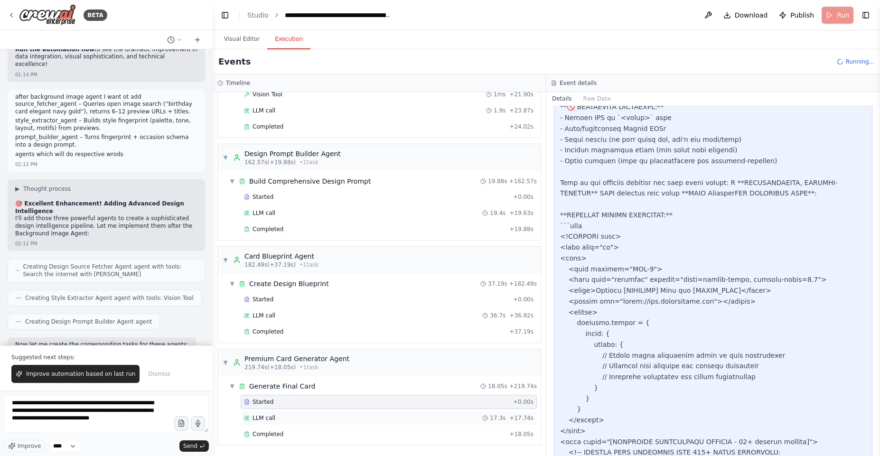
click at [272, 415] on span "LLM call" at bounding box center [264, 418] width 23 height 8
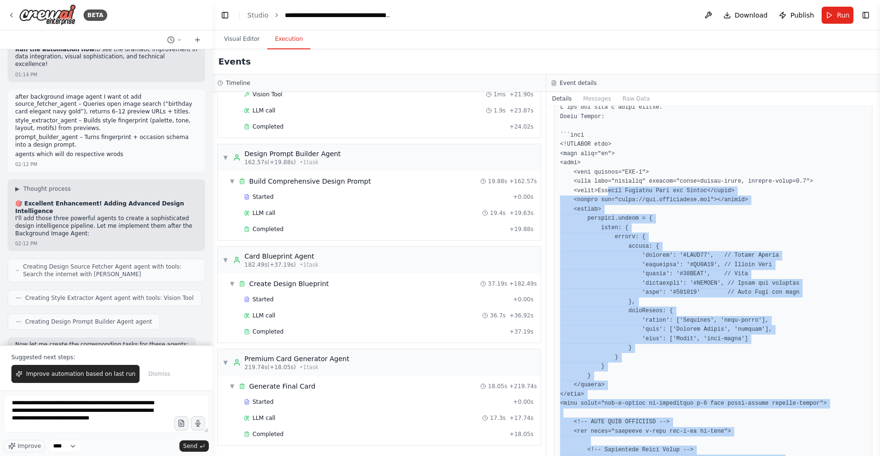
scroll to position [0, 0]
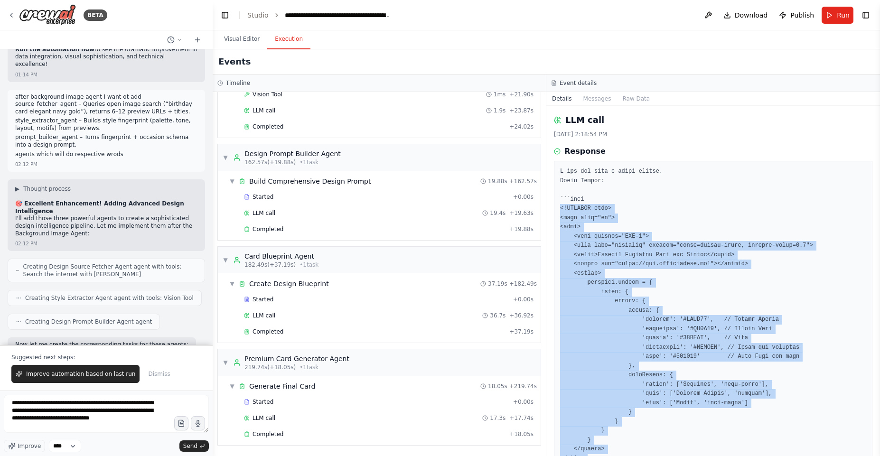
drag, startPoint x: 592, startPoint y: 221, endPoint x: 558, endPoint y: 206, distance: 36.5
copy pre "<!DOCTYPE html> <html lang="en"> <head> <meta charset="UTF-8"> <meta name="view…"
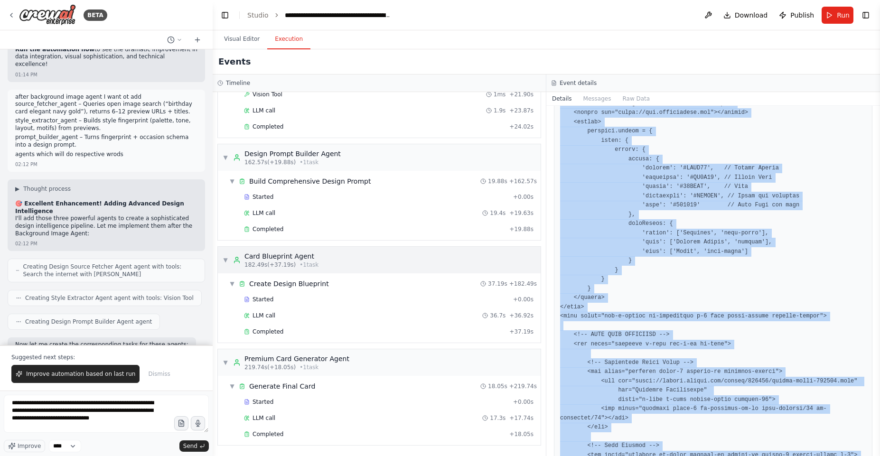
scroll to position [285, 0]
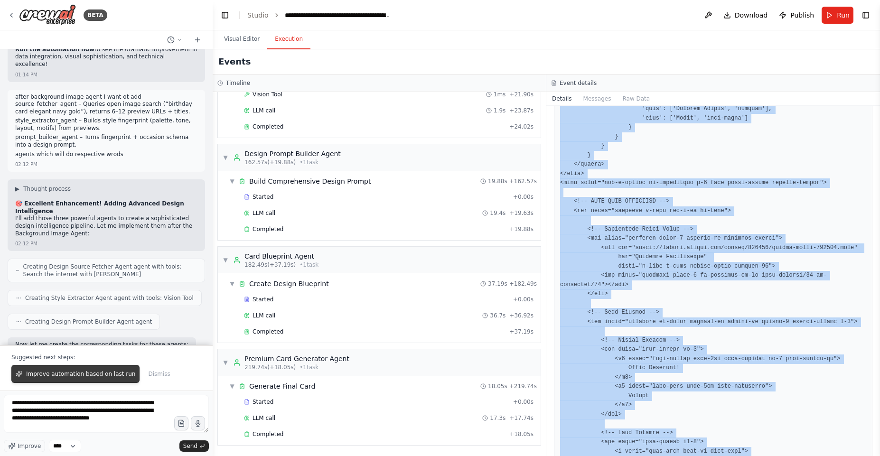
click at [112, 367] on button "Improve automation based on last run" at bounding box center [75, 374] width 128 height 18
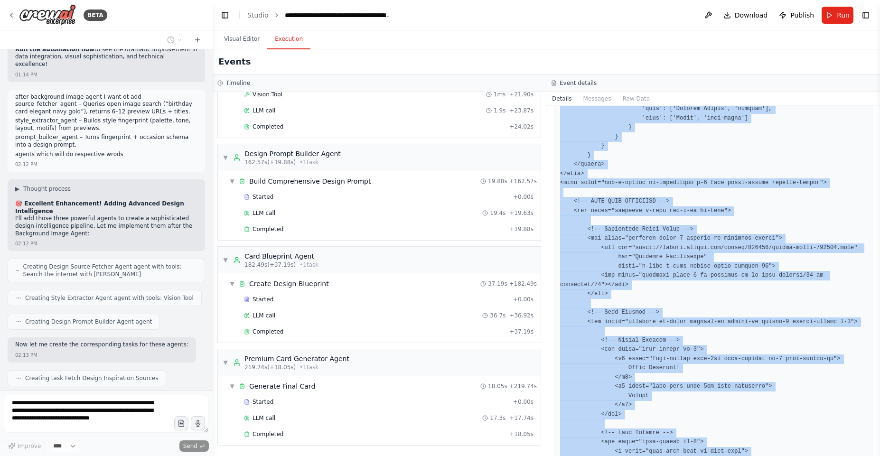
scroll to position [25980, 0]
